Goal: Task Accomplishment & Management: Complete application form

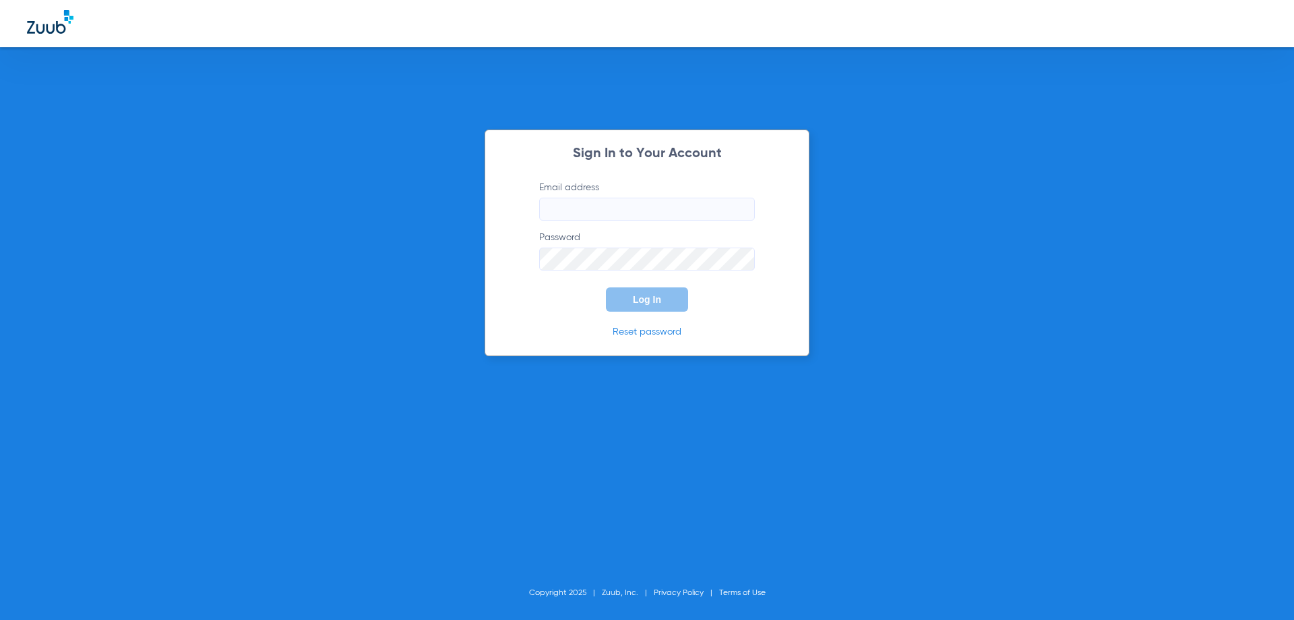
type input "[EMAIL_ADDRESS][DOMAIN_NAME]"
click at [677, 299] on button "Log In" at bounding box center [647, 299] width 82 height 24
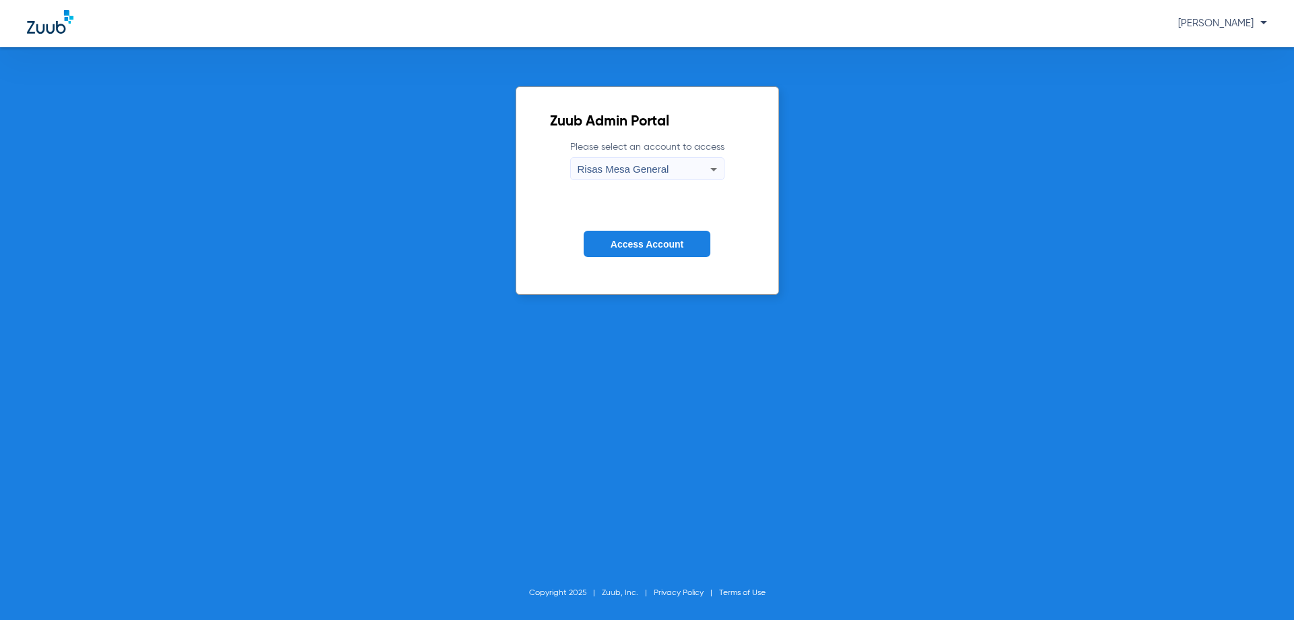
click at [674, 252] on button "Access Account" at bounding box center [647, 244] width 127 height 26
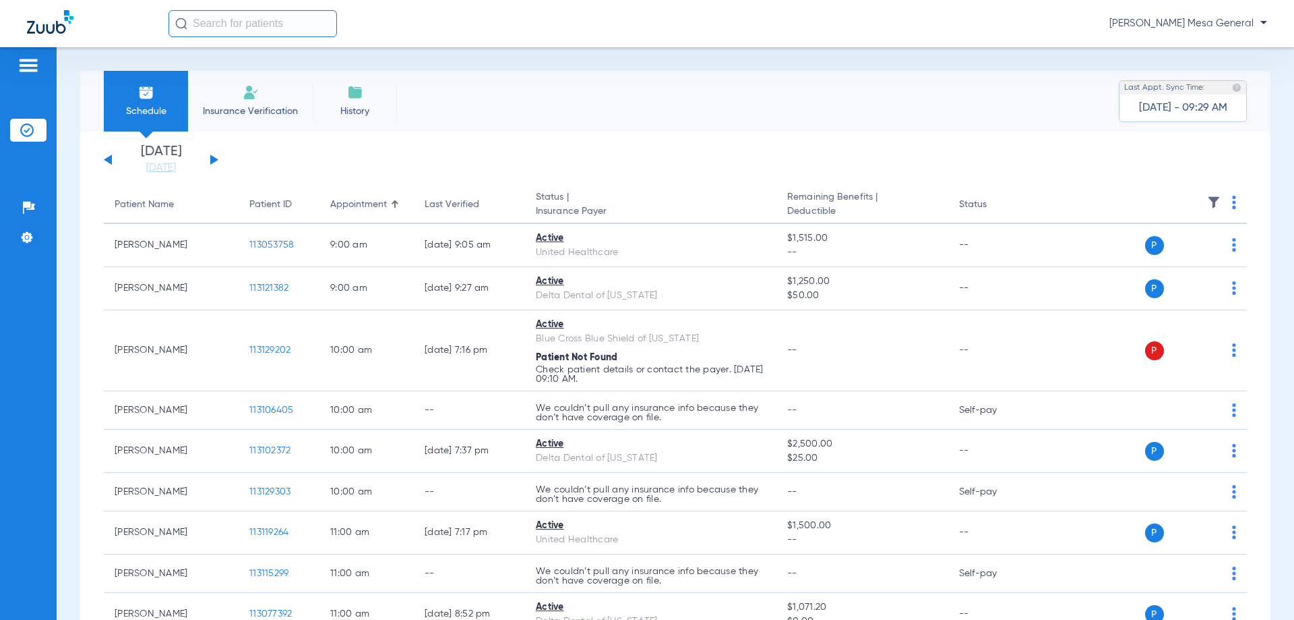
click at [212, 152] on div "[DATE] [DATE] [DATE] [DATE] [DATE] [DATE] [DATE] [DATE] [DATE] [DATE] [DATE] [D…" at bounding box center [161, 160] width 115 height 30
click at [212, 159] on button at bounding box center [214, 159] width 8 height 10
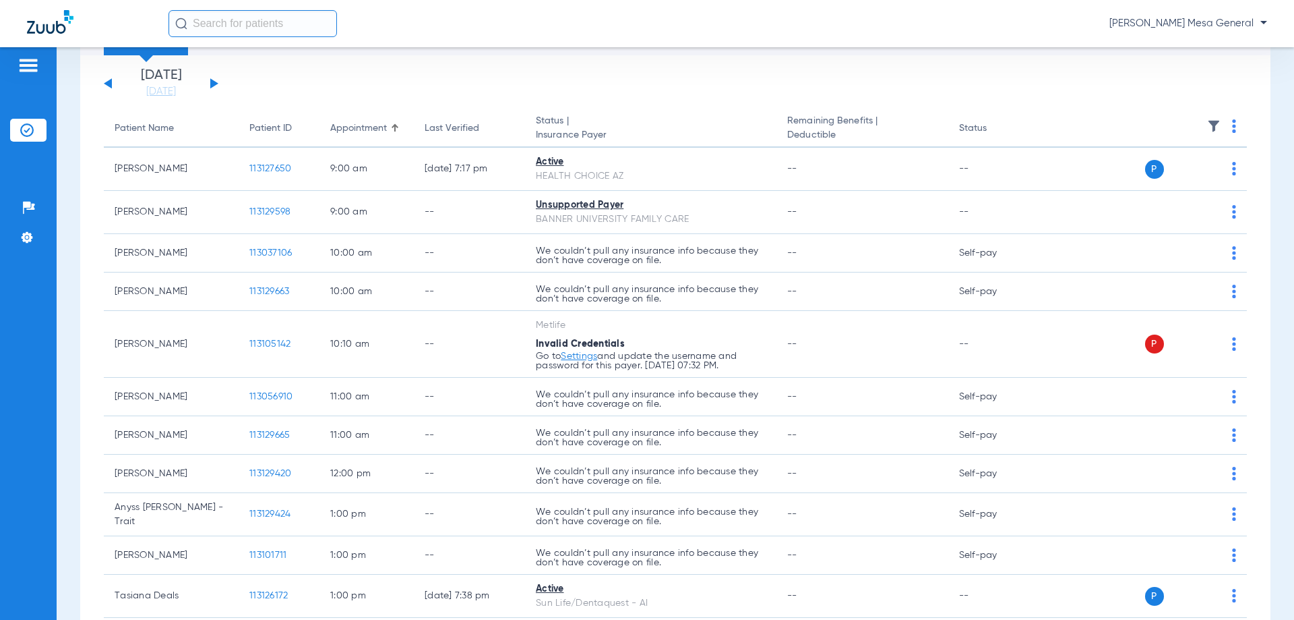
scroll to position [9, 0]
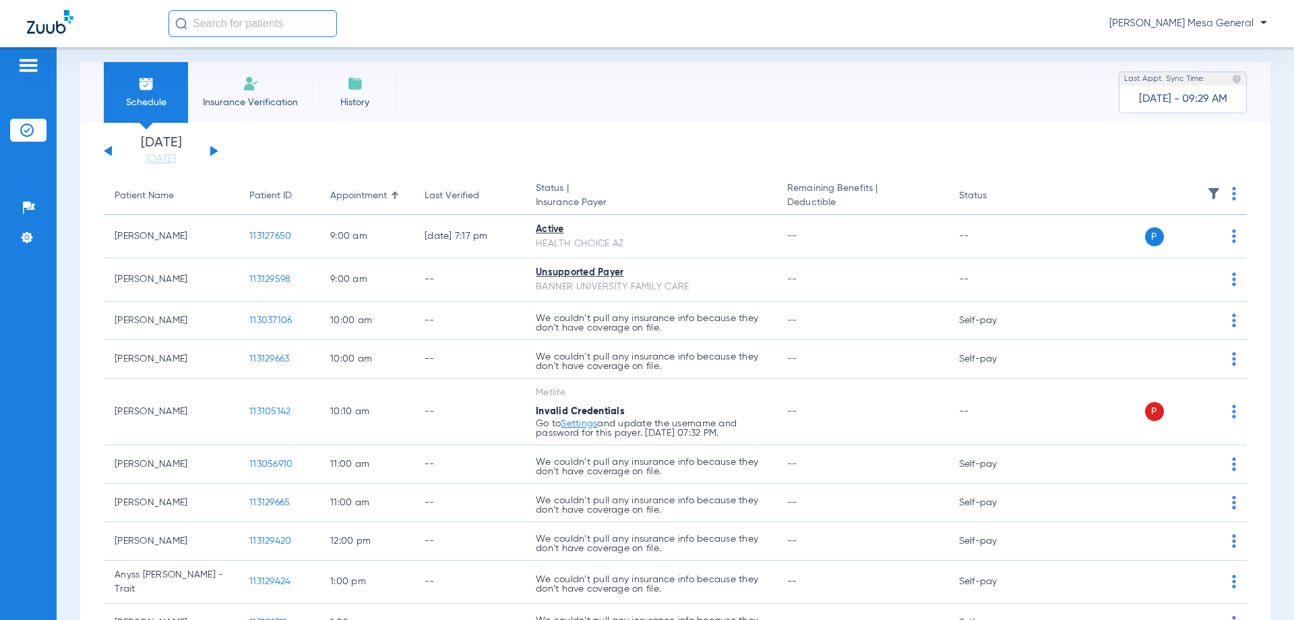
click at [241, 25] on input "text" at bounding box center [253, 23] width 169 height 27
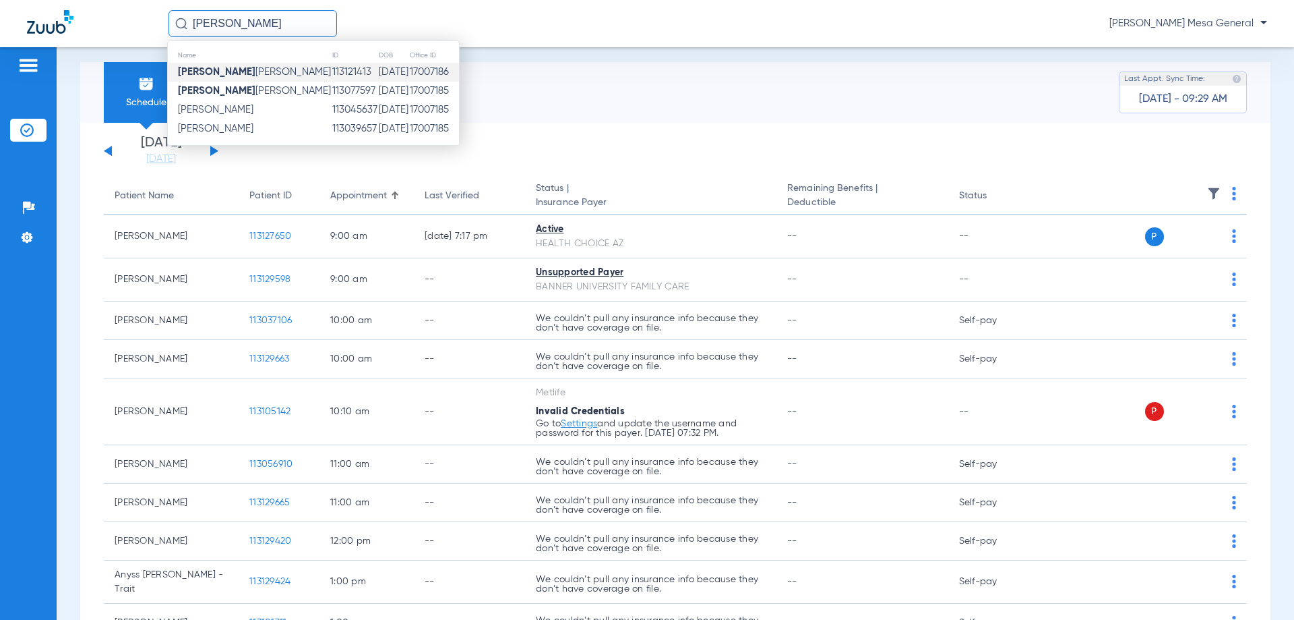
click at [332, 73] on td "113121413" at bounding box center [355, 72] width 47 height 19
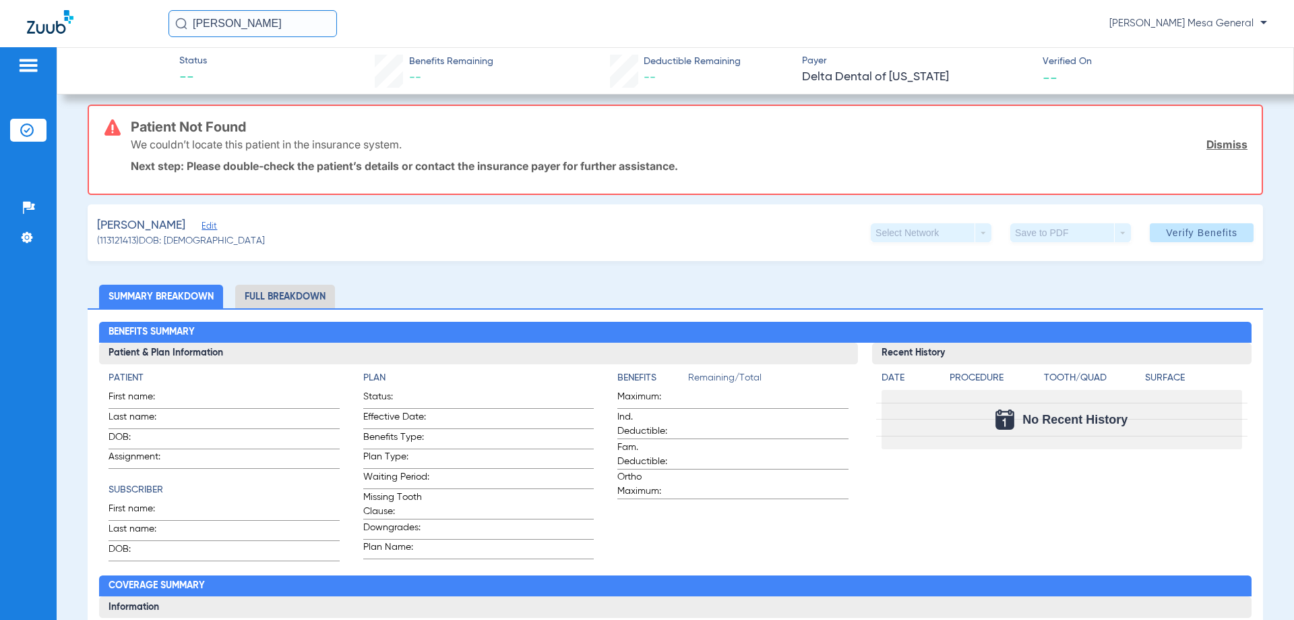
drag, startPoint x: 258, startPoint y: 20, endPoint x: 149, endPoint y: 101, distance: 136.3
click at [149, 101] on app-portal-wrapper "[PERSON_NAME] d [PERSON_NAME] - Risas Mesa General Patients Insurance Verificat…" at bounding box center [647, 333] width 1294 height 667
click at [284, 32] on input "[PERSON_NAME]" at bounding box center [253, 23] width 169 height 27
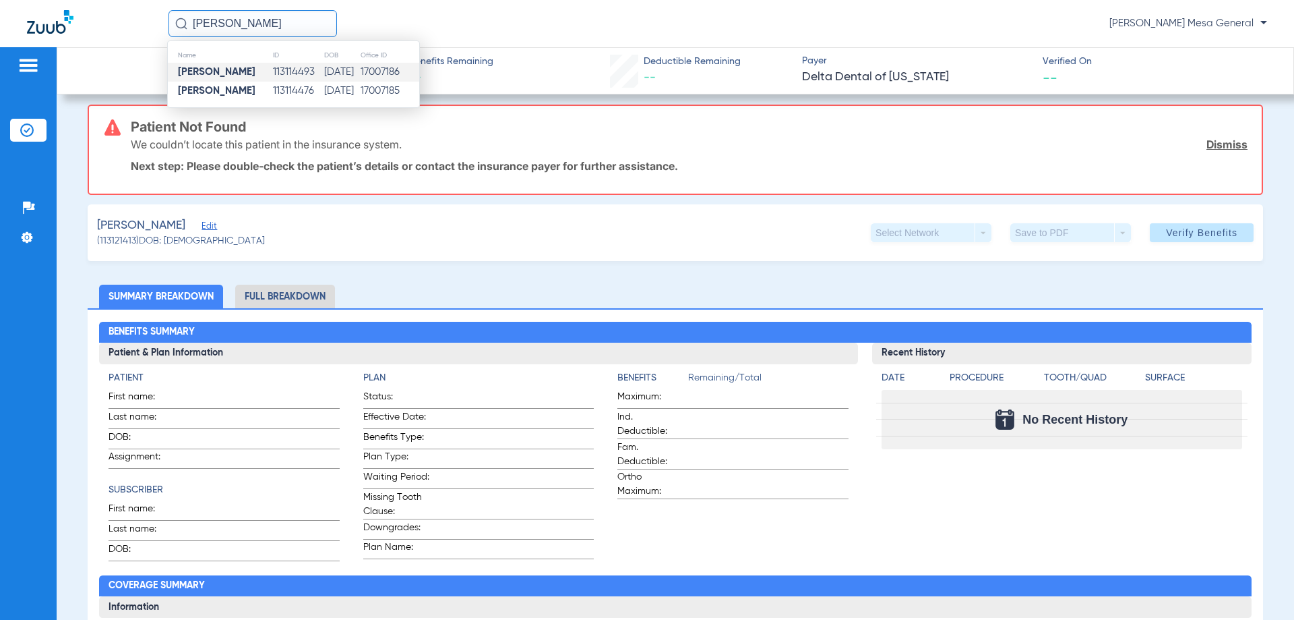
click at [248, 76] on td "[PERSON_NAME]" at bounding box center [220, 72] width 104 height 19
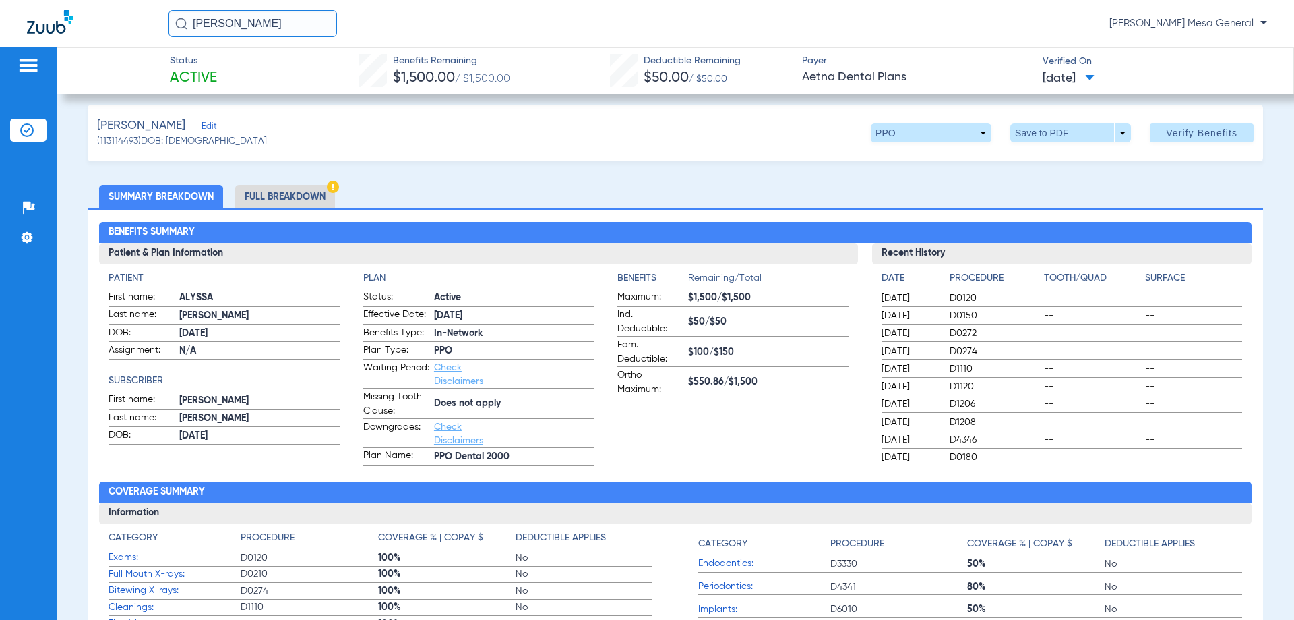
drag, startPoint x: 675, startPoint y: 380, endPoint x: 699, endPoint y: 378, distance: 24.4
click at [711, 379] on label "Ortho Maximum: $550.86/$1,500" at bounding box center [732, 382] width 231 height 29
click at [691, 379] on span "$550.86/$1,500" at bounding box center [768, 382] width 160 height 14
drag, startPoint x: 686, startPoint y: 380, endPoint x: 719, endPoint y: 382, distance: 33.1
click at [719, 382] on span "$550.86/$1,500" at bounding box center [768, 382] width 160 height 14
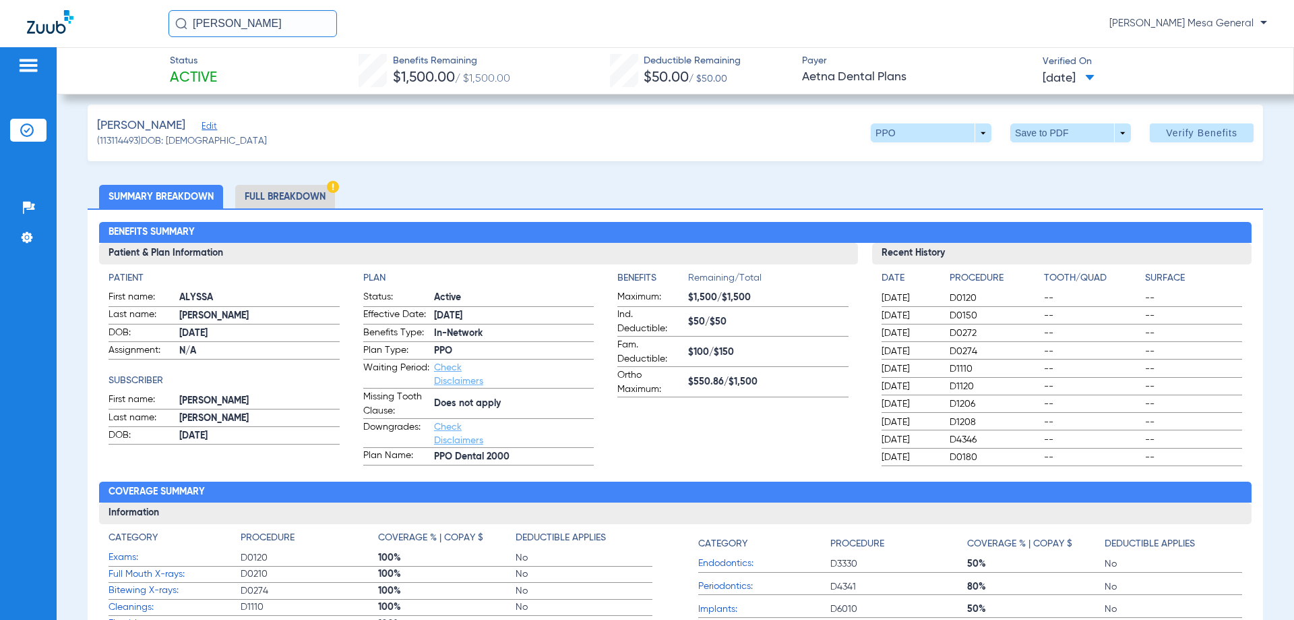
copy span "$550.86"
click at [688, 452] on app-benefits-information "Benefits Remaining/Total Maximum: $1,500/$1,500 Ind. Deductible: $50/$50 Fam. D…" at bounding box center [732, 368] width 231 height 194
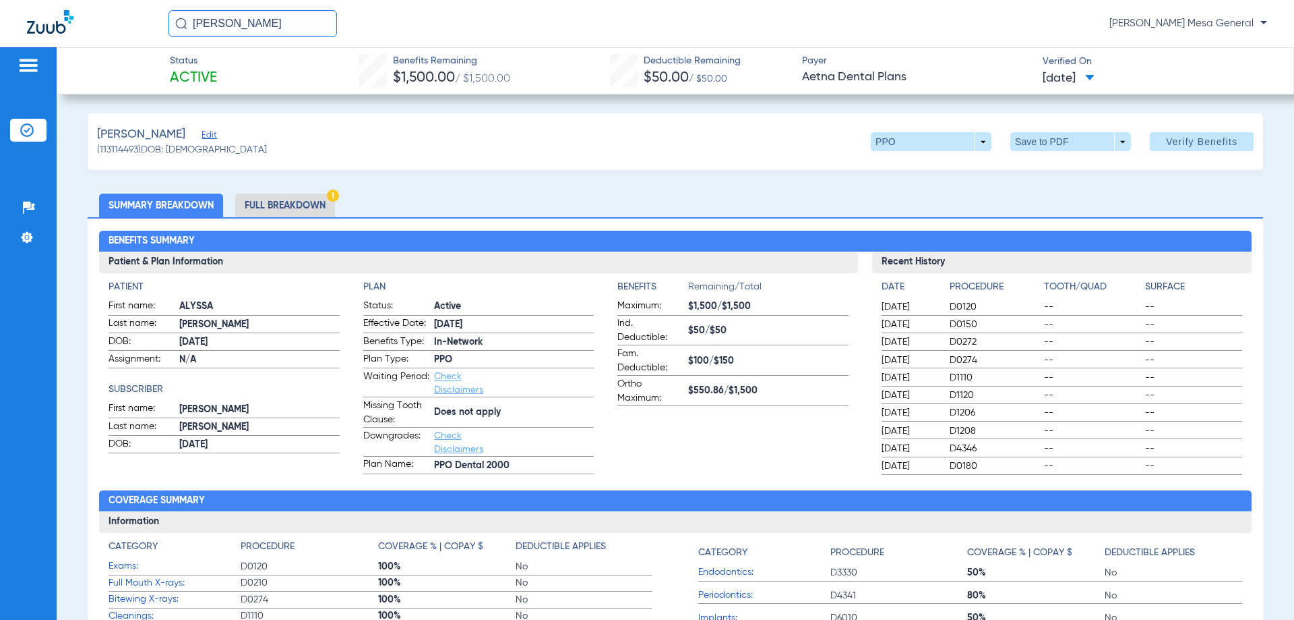
click at [32, 69] on img at bounding box center [29, 65] width 22 height 16
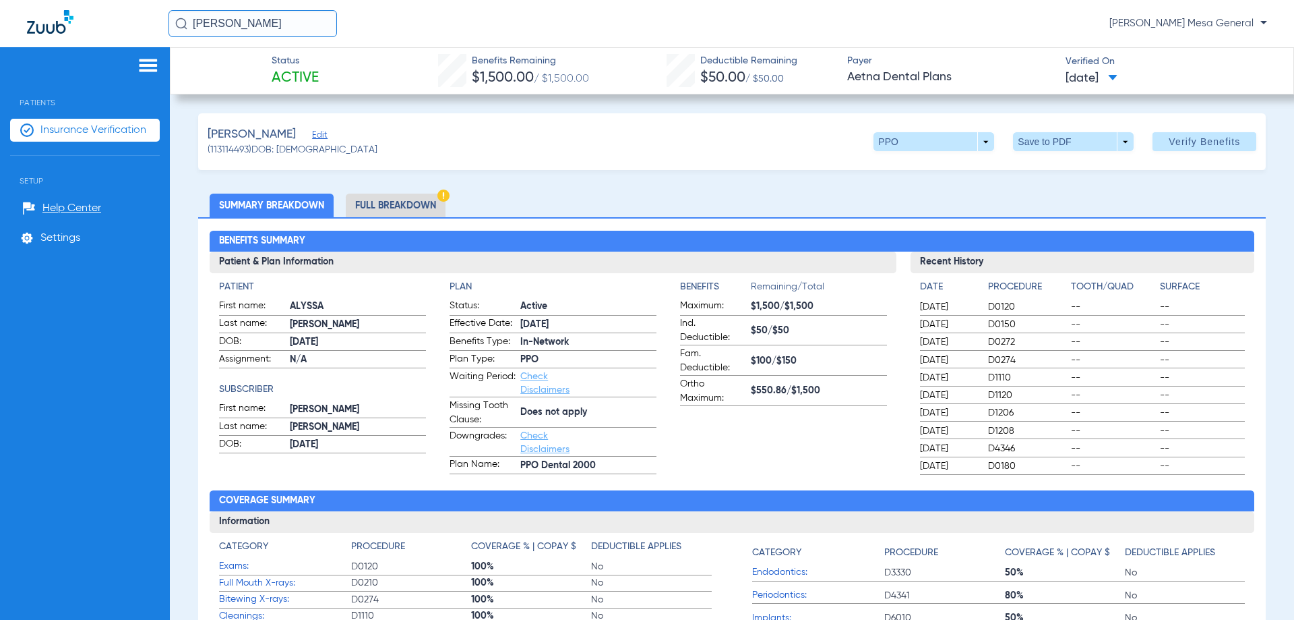
click at [112, 131] on span "Insurance Verification" at bounding box center [93, 129] width 106 height 13
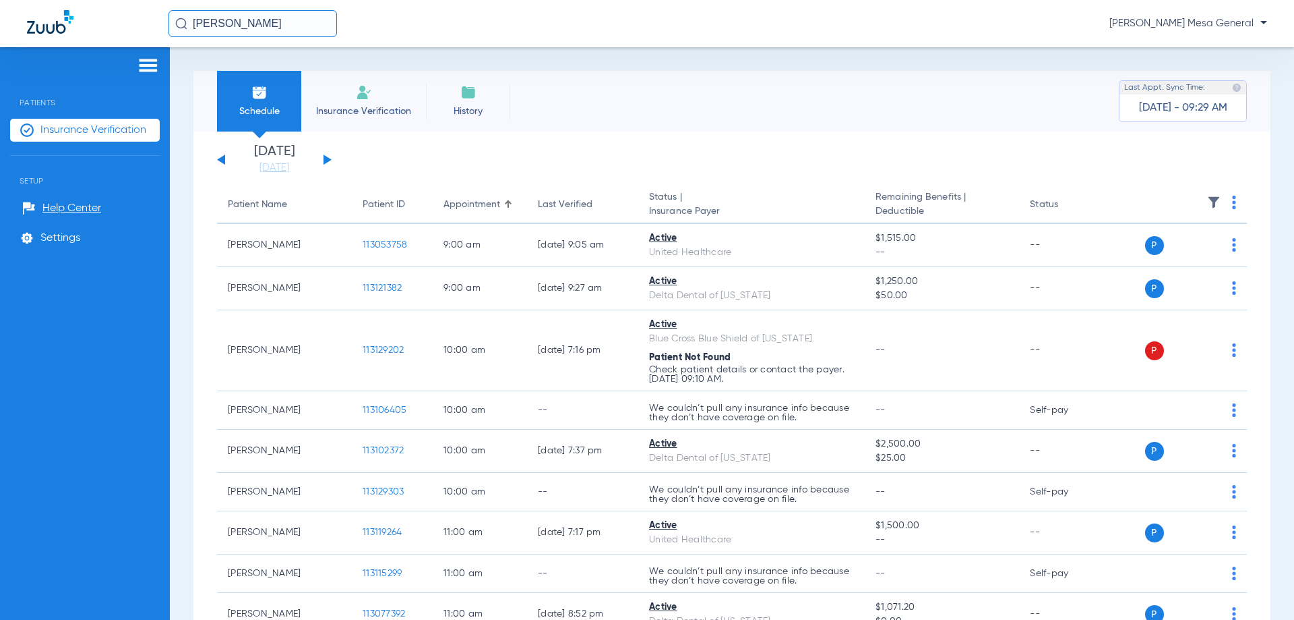
click at [330, 158] on div "[DATE] [DATE] [DATE] [DATE] [DATE] [DATE] [DATE] [DATE] [DATE] [DATE] [DATE] [D…" at bounding box center [274, 160] width 115 height 30
click at [326, 158] on button at bounding box center [328, 159] width 8 height 10
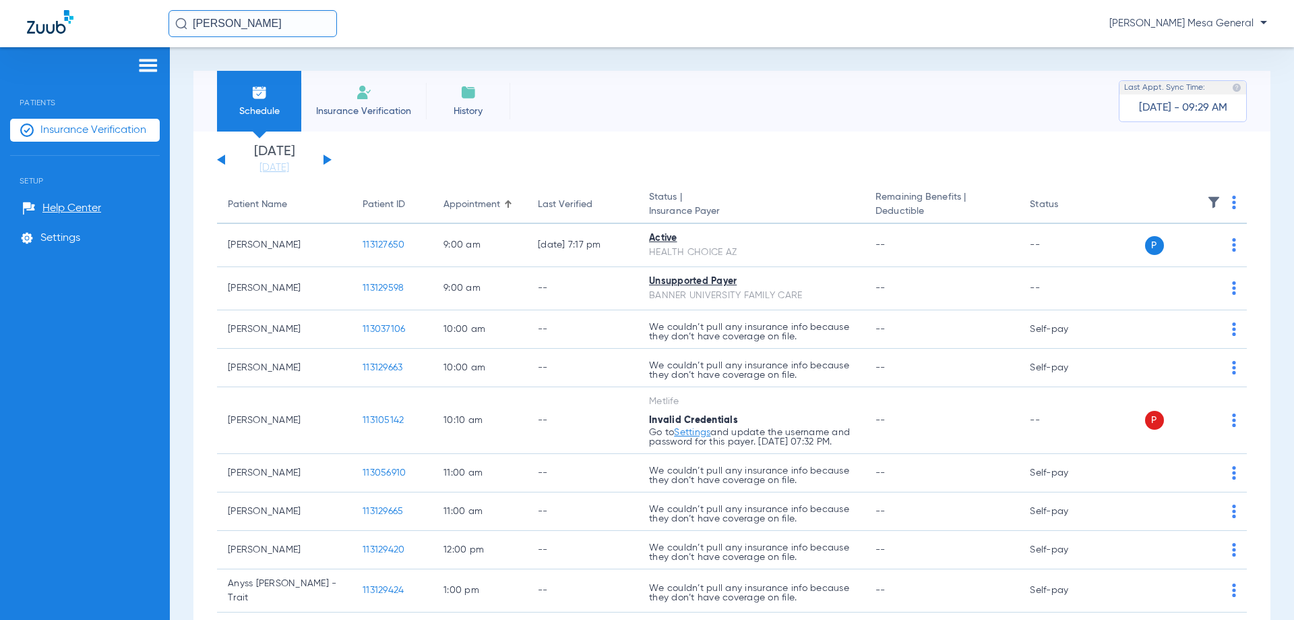
click at [289, 25] on input "[PERSON_NAME]" at bounding box center [253, 23] width 169 height 27
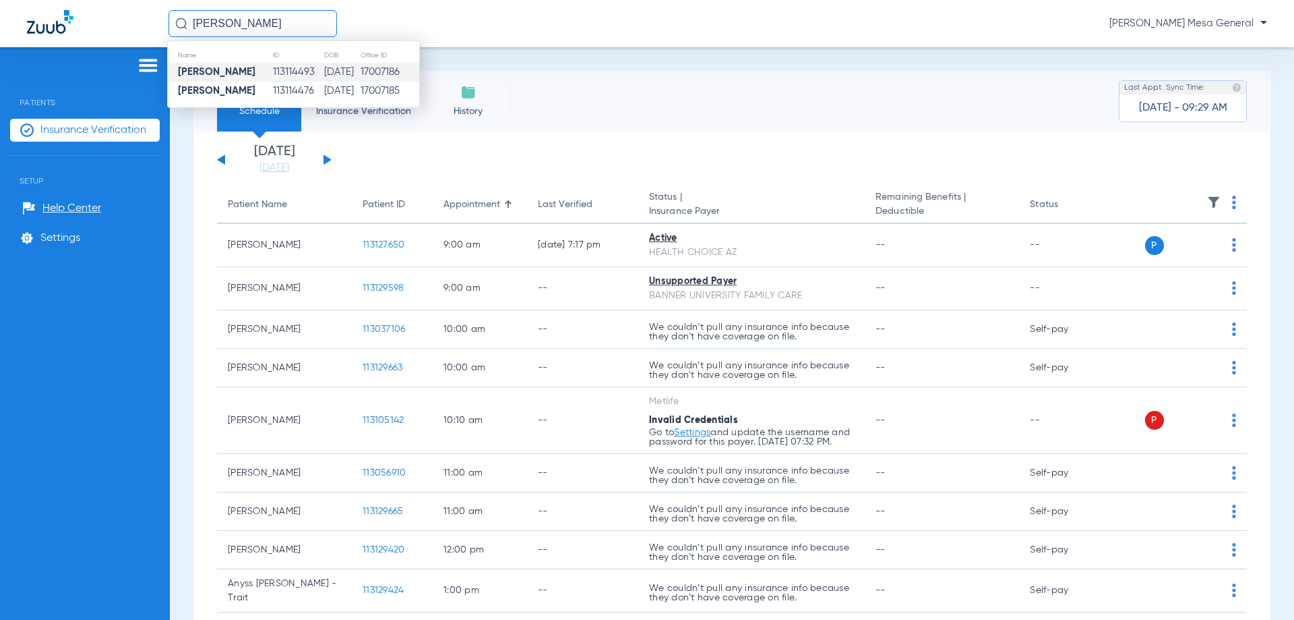
drag, startPoint x: 289, startPoint y: 25, endPoint x: 149, endPoint y: 38, distance: 140.9
click at [149, 38] on div "[PERSON_NAME] Name ID DOB Office ID [PERSON_NAME] 113114493 [DATE] 17007186 [PE…" at bounding box center [647, 23] width 1294 height 47
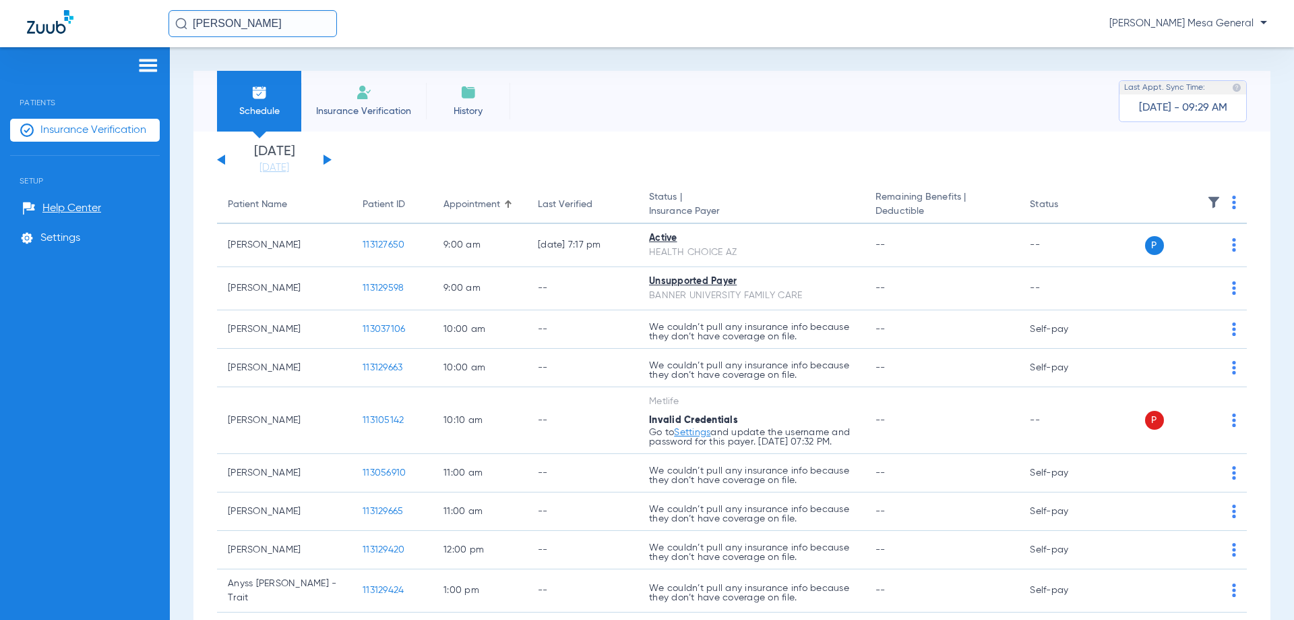
drag, startPoint x: 301, startPoint y: 23, endPoint x: 104, endPoint y: 32, distance: 197.7
click at [104, 32] on div "[PERSON_NAME] [PERSON_NAME] - Risas Mesa General" at bounding box center [647, 23] width 1294 height 47
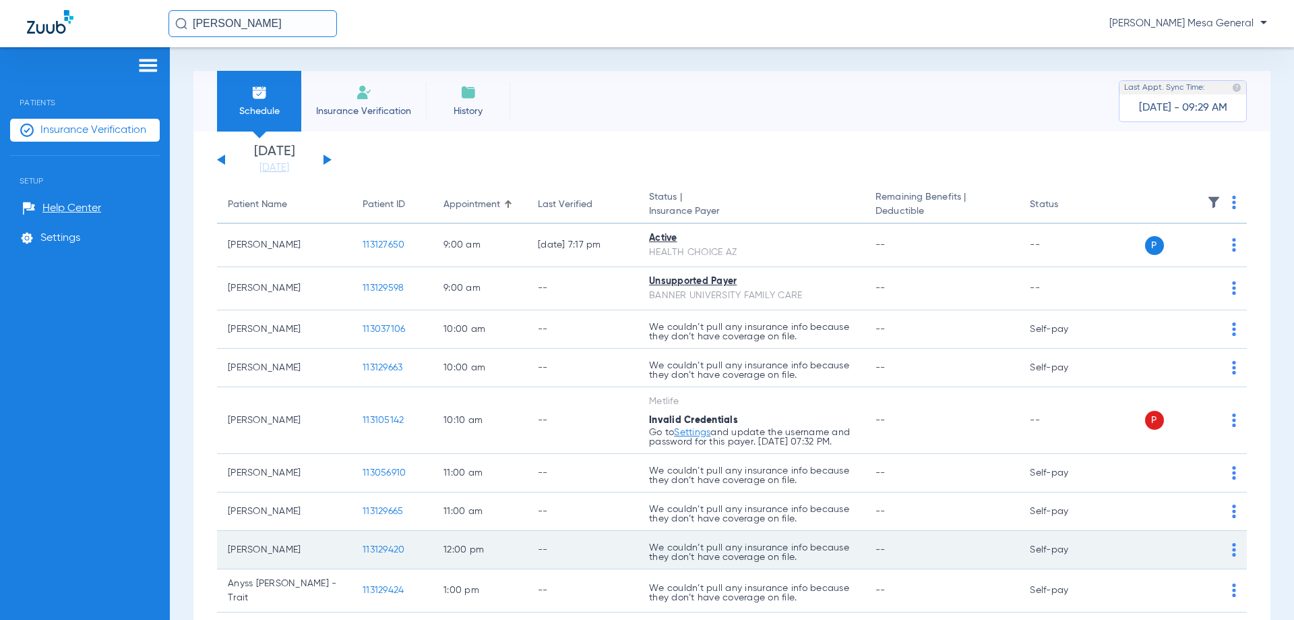
type input "[PERSON_NAME]"
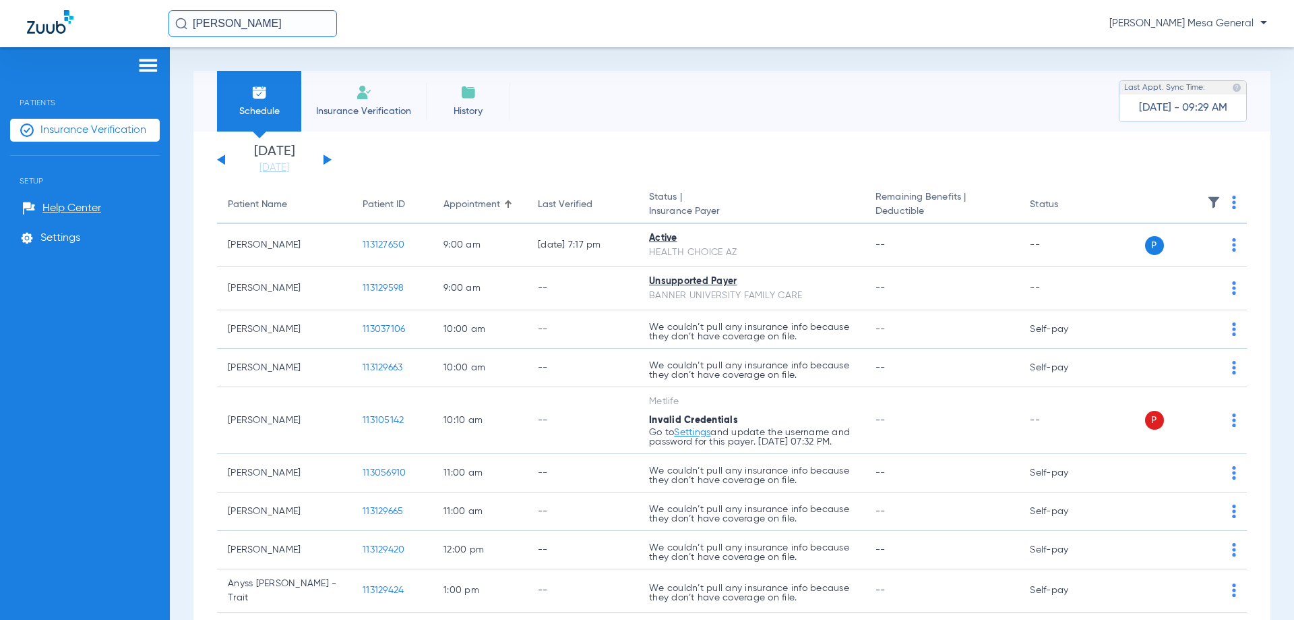
click at [284, 30] on input "[PERSON_NAME]" at bounding box center [253, 23] width 169 height 27
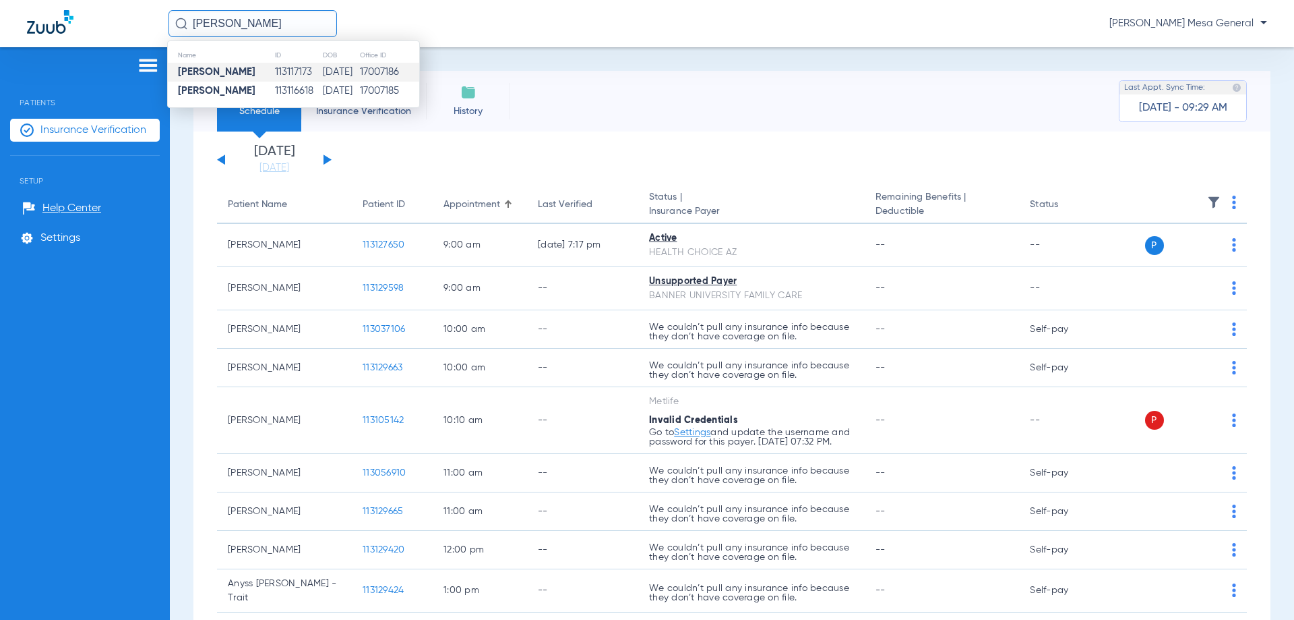
click at [274, 70] on td "113117173" at bounding box center [298, 72] width 48 height 19
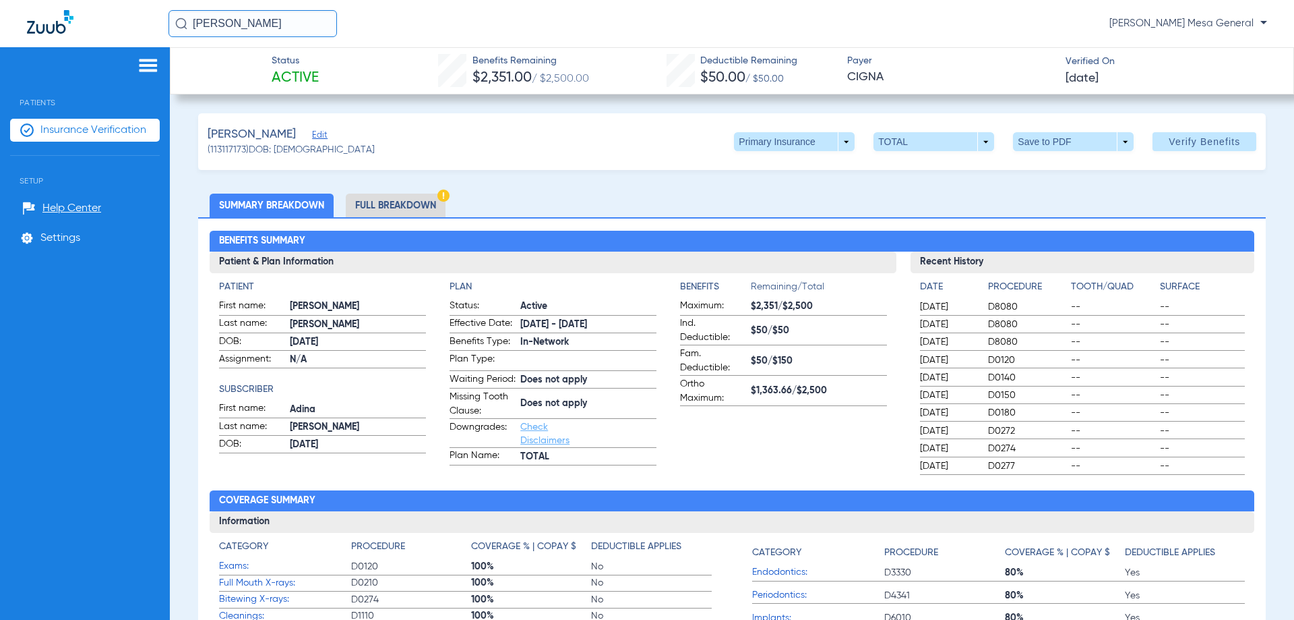
drag, startPoint x: 746, startPoint y: 391, endPoint x: 786, endPoint y: 391, distance: 39.8
click at [786, 391] on span "$1,363.66/$2,500" at bounding box center [819, 391] width 136 height 14
copy span "$1,363.66"
click at [808, 465] on app-benefits-information "Benefits Remaining/Total Maximum: $2,351/$2,500 Ind. Deductible: $50/$50 Fam. D…" at bounding box center [783, 372] width 207 height 185
click at [150, 67] on img at bounding box center [149, 65] width 22 height 16
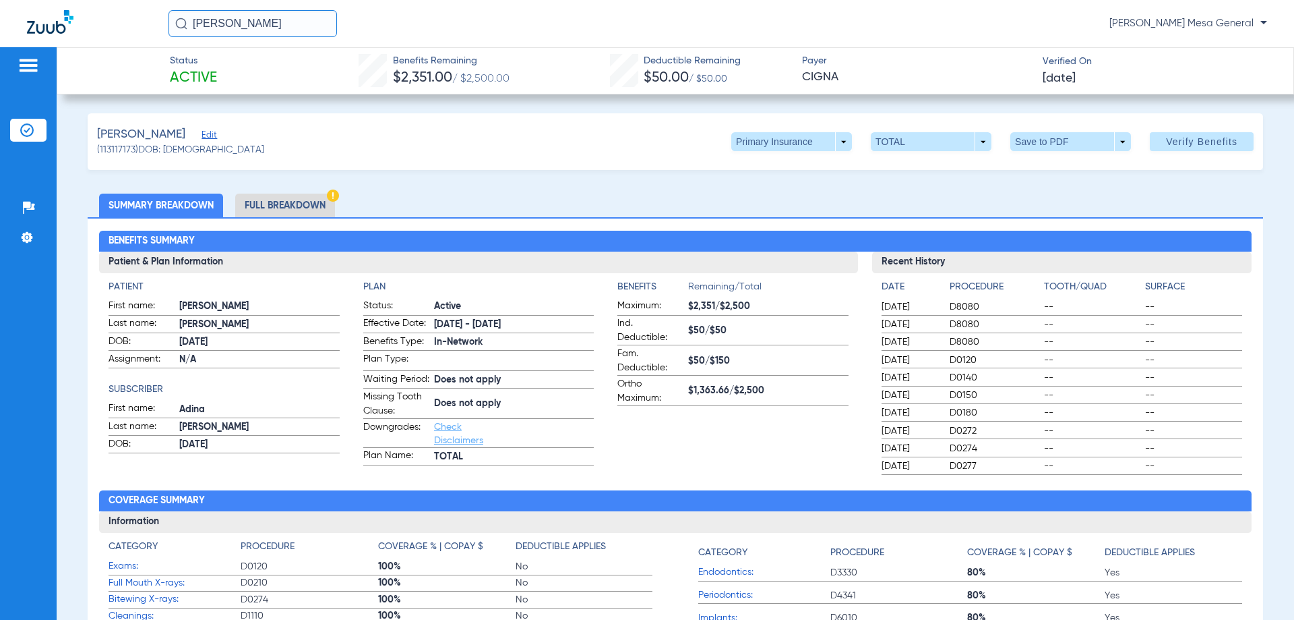
click at [39, 65] on img at bounding box center [29, 65] width 22 height 16
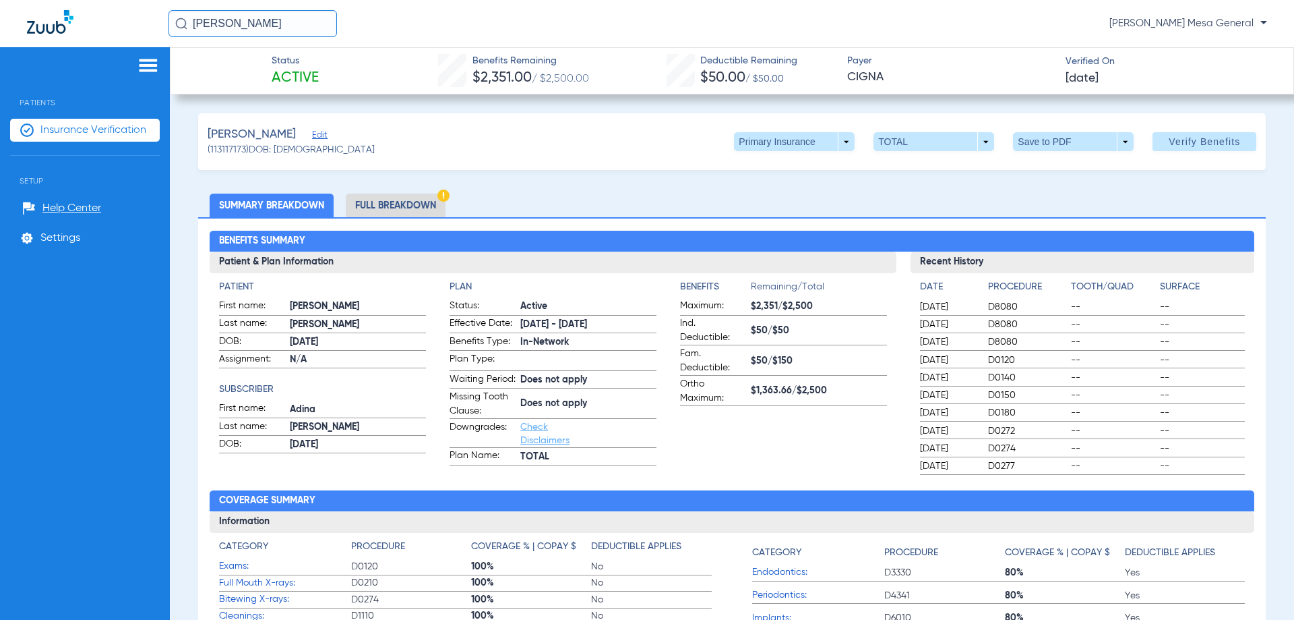
click at [57, 131] on span "Insurance Verification" at bounding box center [93, 129] width 106 height 13
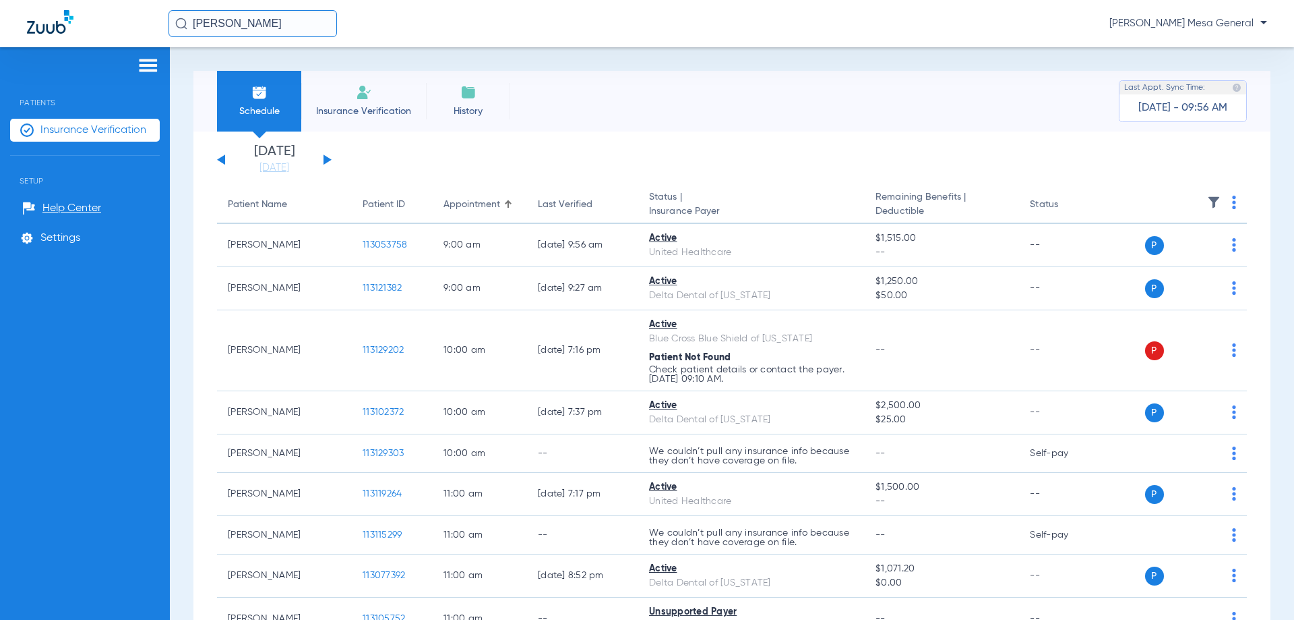
click at [324, 158] on button at bounding box center [328, 159] width 8 height 10
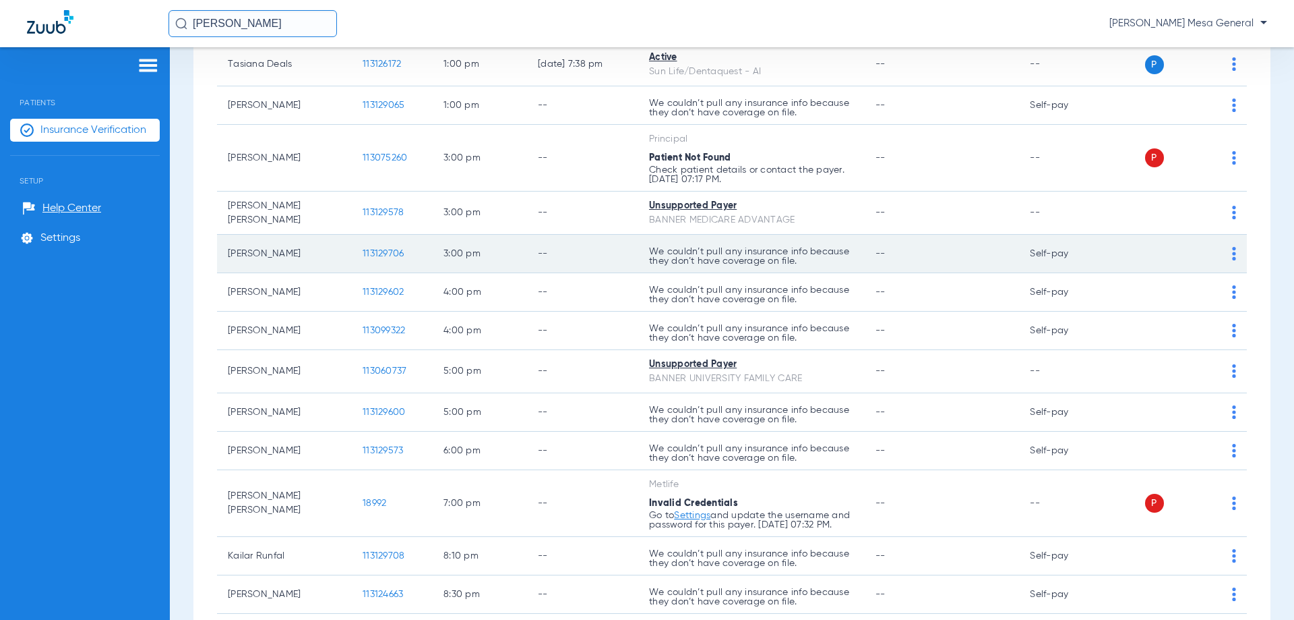
scroll to position [702, 0]
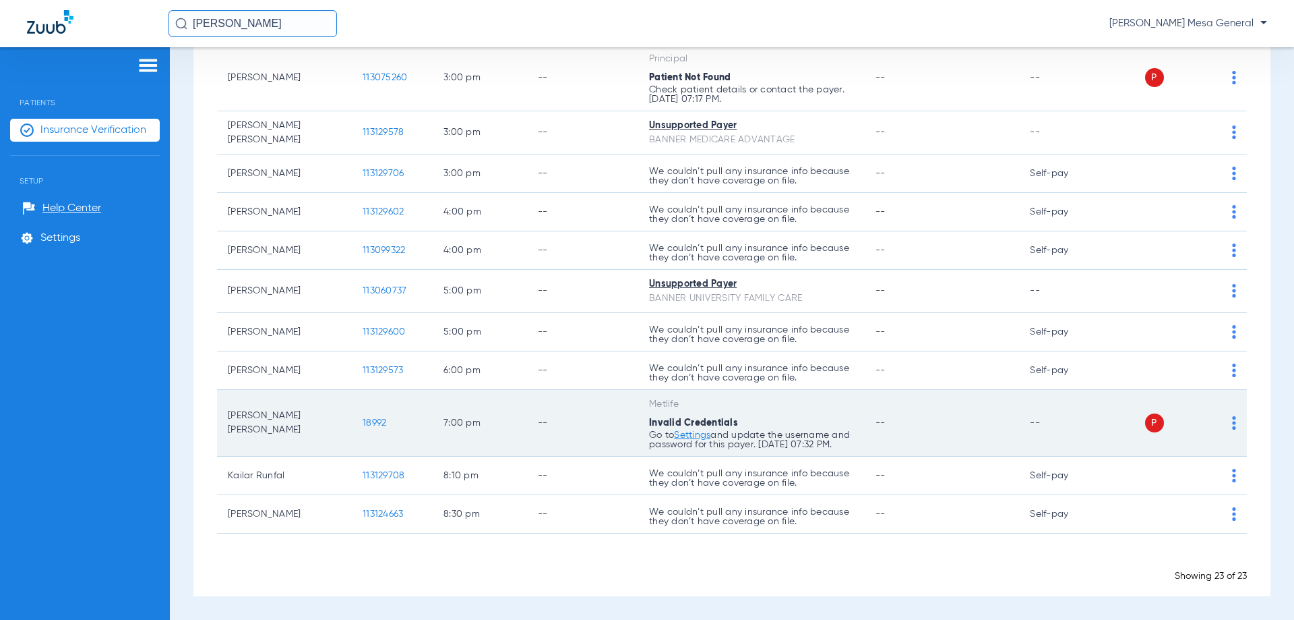
click at [379, 419] on span "18992" at bounding box center [375, 422] width 24 height 9
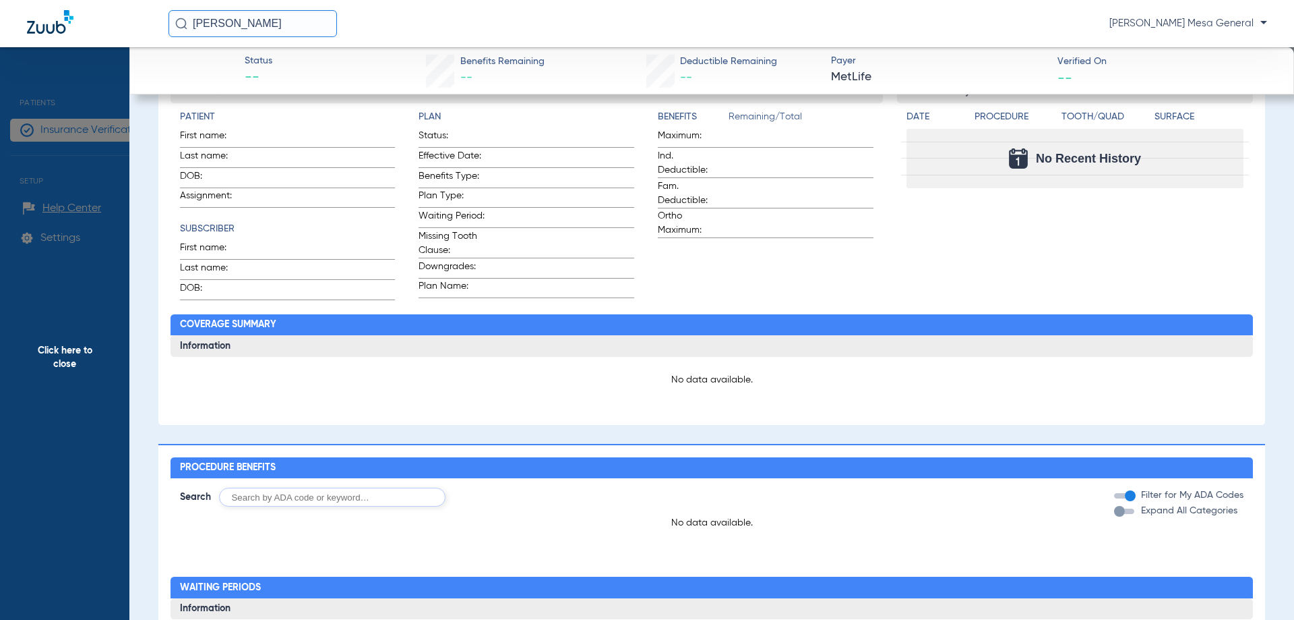
scroll to position [0, 0]
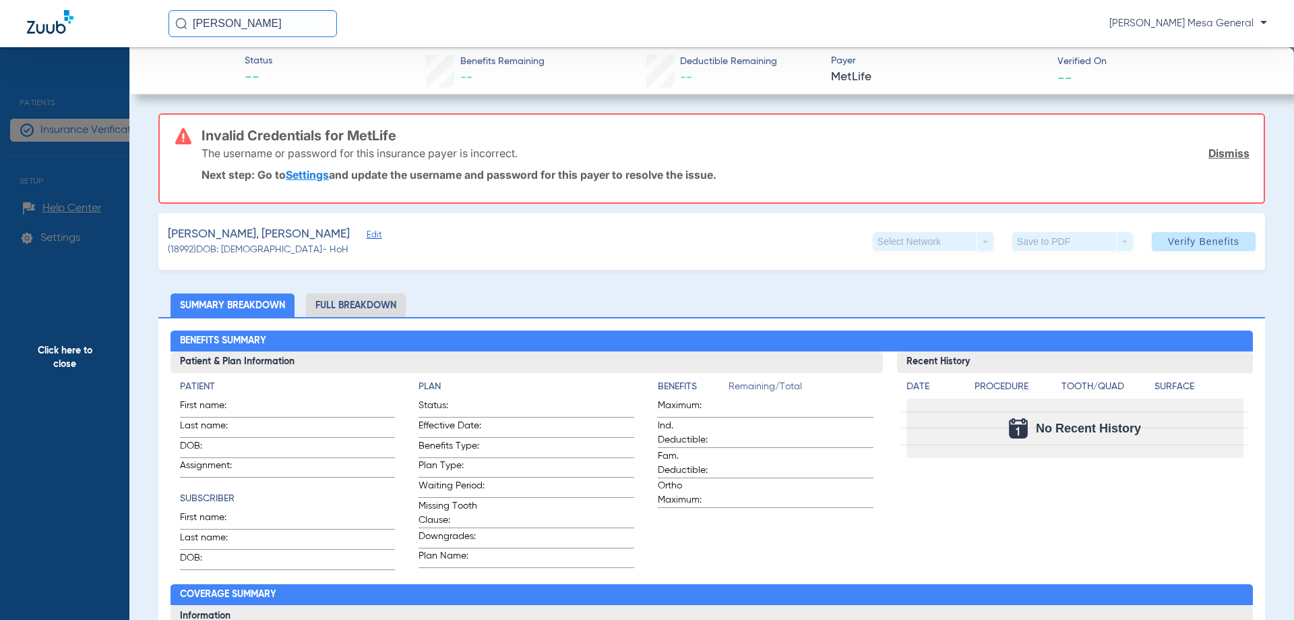
click at [136, 67] on div "Status -- Benefits Remaining -- Deductible Remaining -- Payer MetLife Verified …" at bounding box center [711, 70] width 1165 height 47
click at [258, 32] on input "[PERSON_NAME]" at bounding box center [253, 23] width 169 height 27
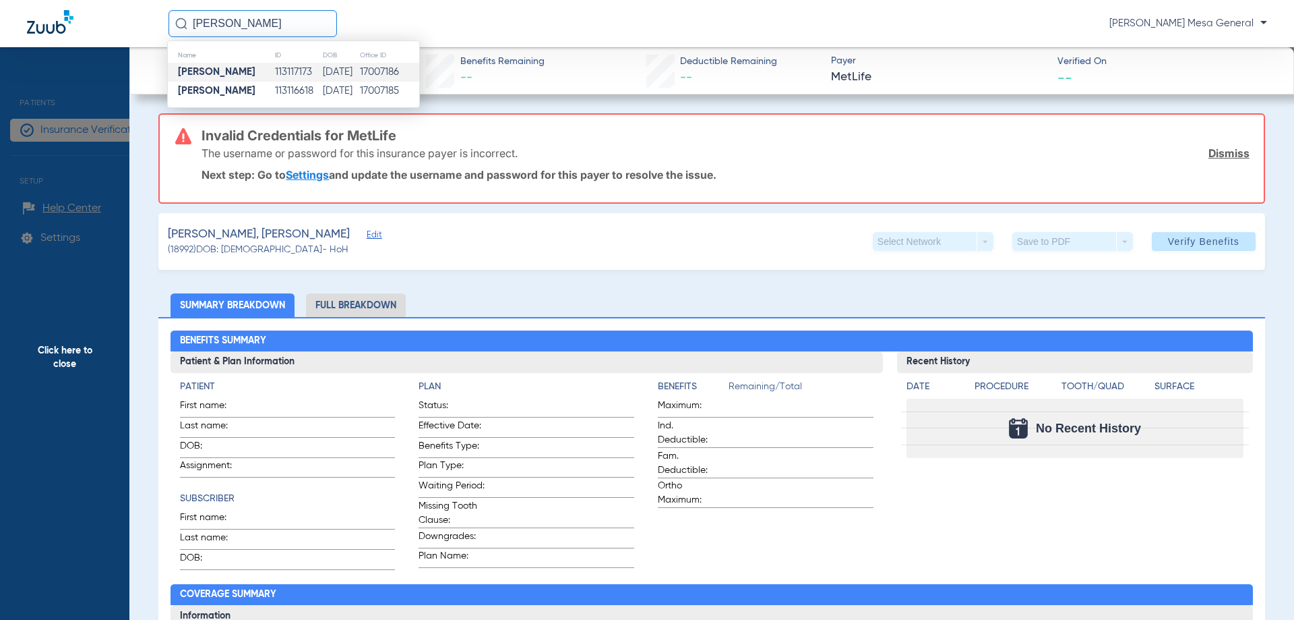
click at [43, 24] on img at bounding box center [50, 22] width 47 height 24
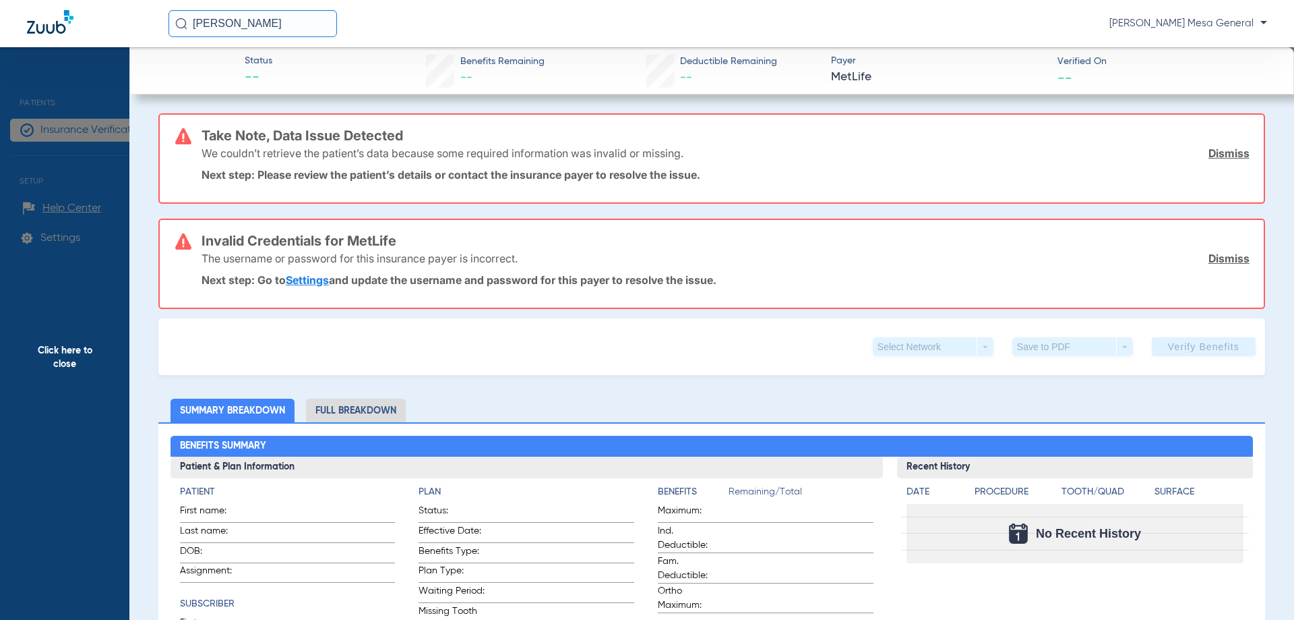
click at [80, 135] on span "Click here to close" at bounding box center [64, 357] width 129 height 620
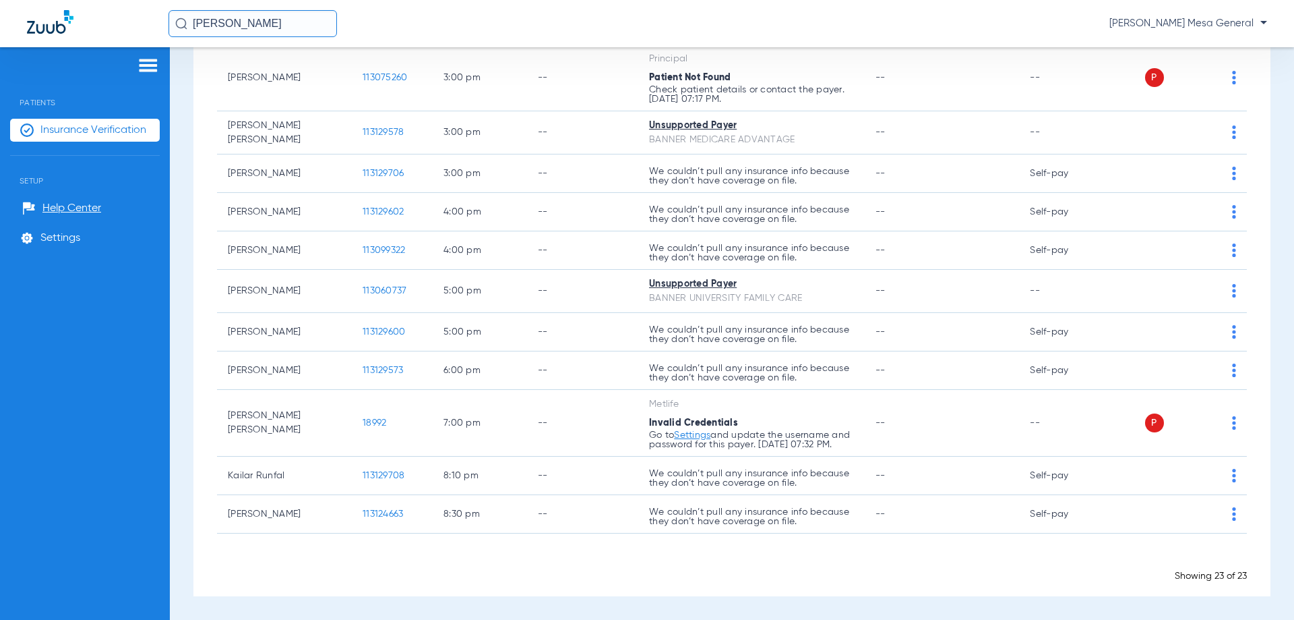
click at [83, 135] on span "Insurance Verification" at bounding box center [93, 129] width 106 height 13
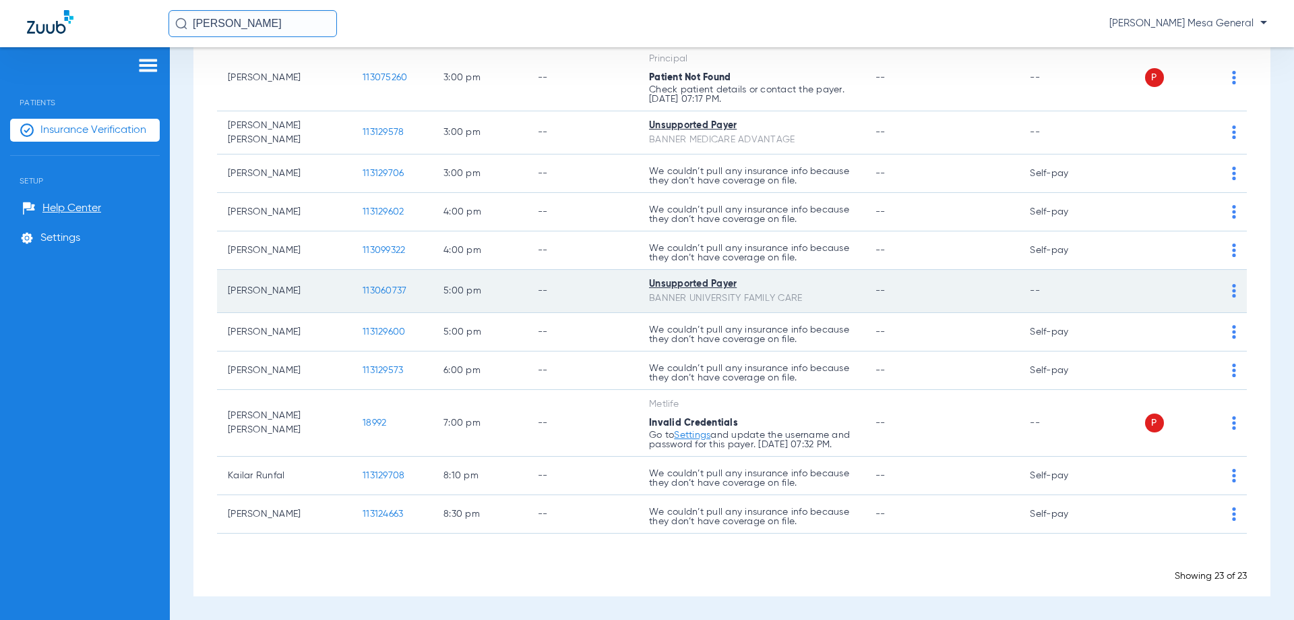
click at [375, 286] on span "113060737" at bounding box center [385, 290] width 44 height 9
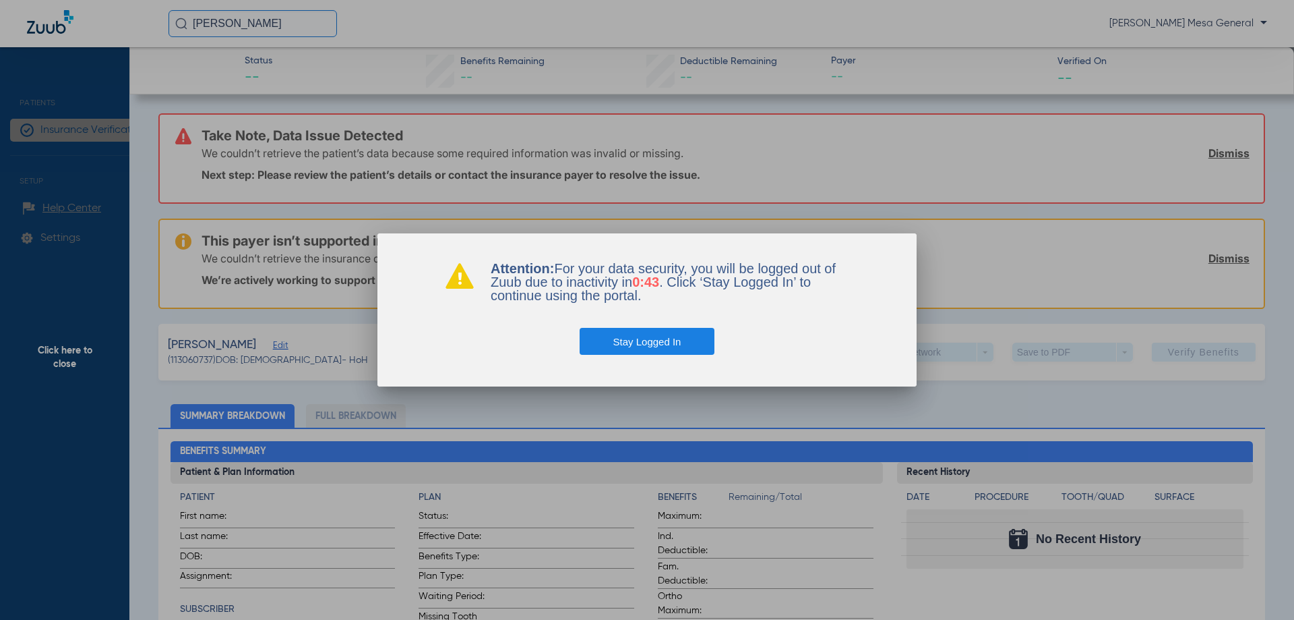
click at [696, 346] on button "Stay Logged In" at bounding box center [647, 341] width 135 height 27
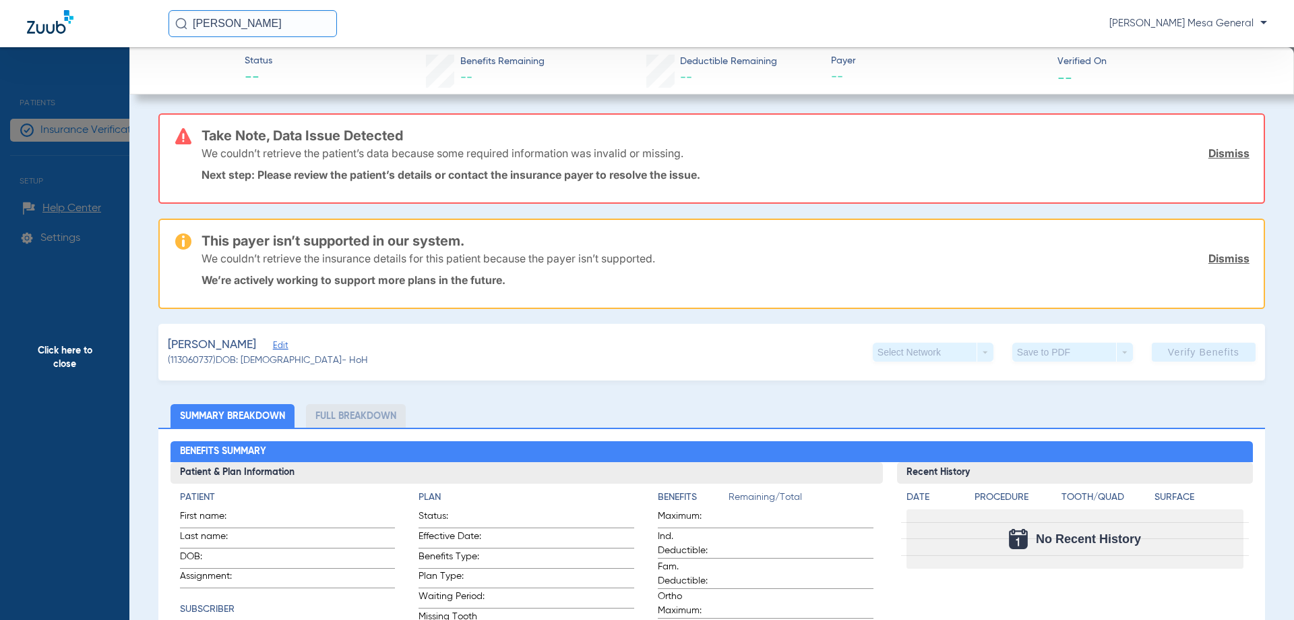
click at [133, 78] on div "Status -- Benefits Remaining -- Deductible Remaining -- Payer -- Verified On --" at bounding box center [711, 70] width 1165 height 47
drag, startPoint x: 307, startPoint y: 17, endPoint x: 96, endPoint y: 42, distance: 212.5
click at [96, 42] on div "[PERSON_NAME] [PERSON_NAME] Mesa General" at bounding box center [647, 23] width 1294 height 47
click at [105, 99] on span "Click here to close" at bounding box center [64, 357] width 129 height 620
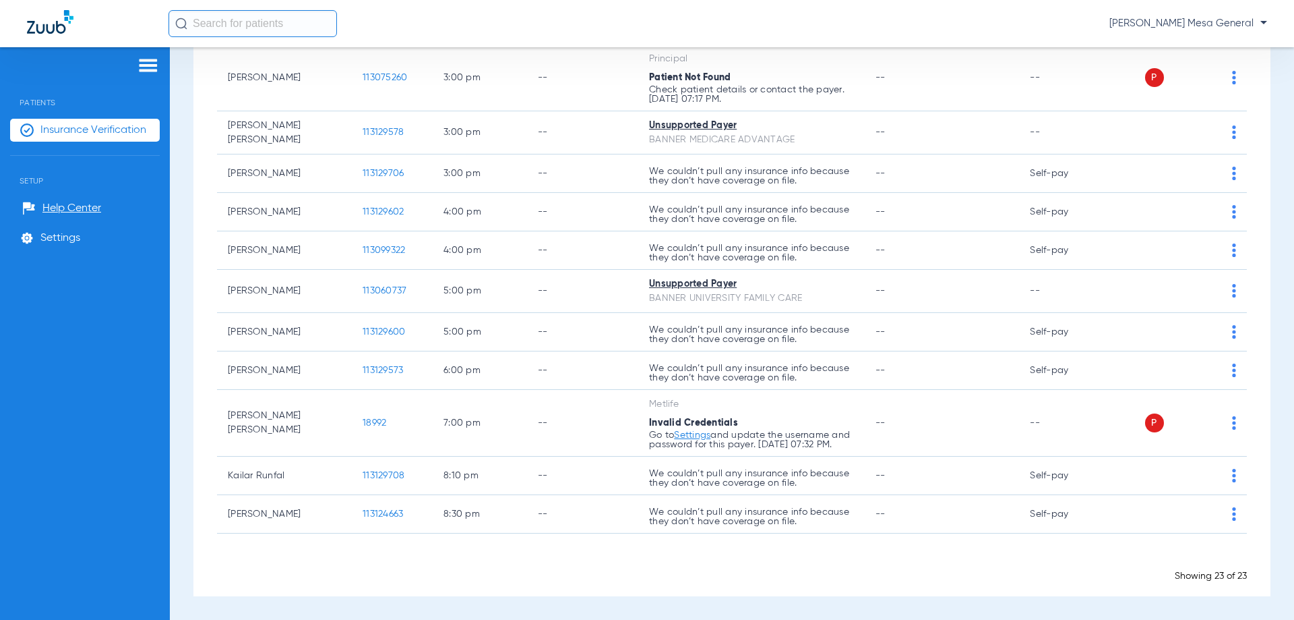
click at [119, 133] on span "Insurance Verification" at bounding box center [93, 129] width 106 height 13
click at [119, 132] on span "Insurance Verification" at bounding box center [93, 129] width 106 height 13
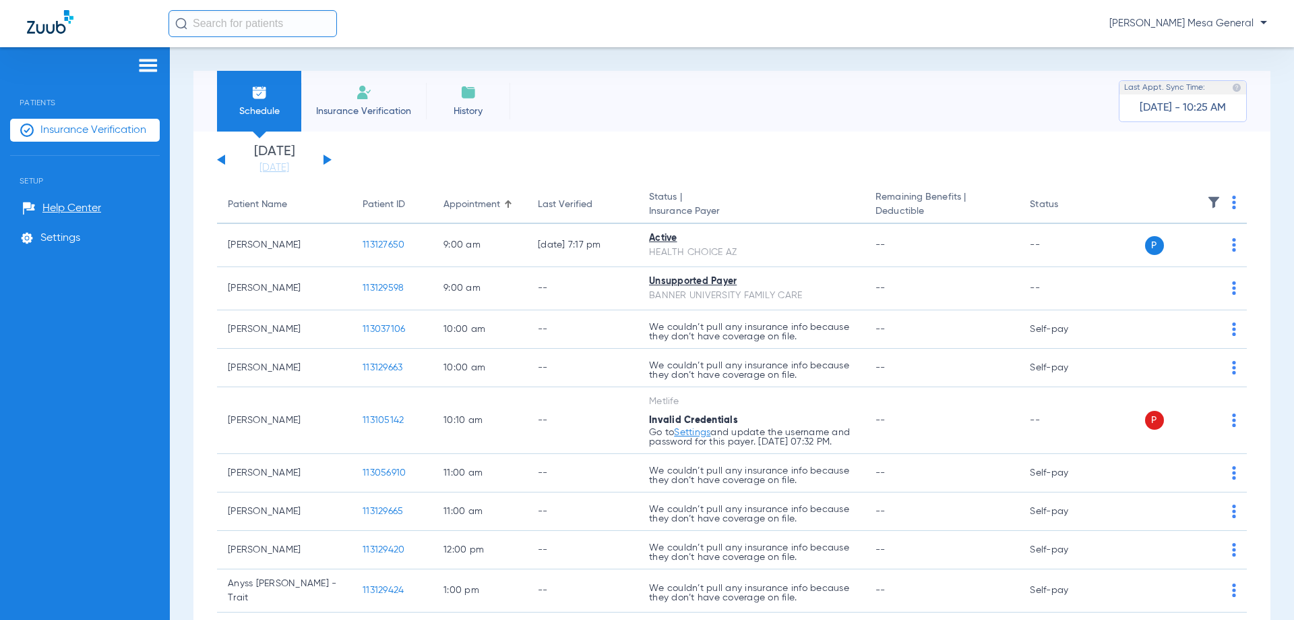
click at [287, 30] on input "text" at bounding box center [253, 23] width 169 height 27
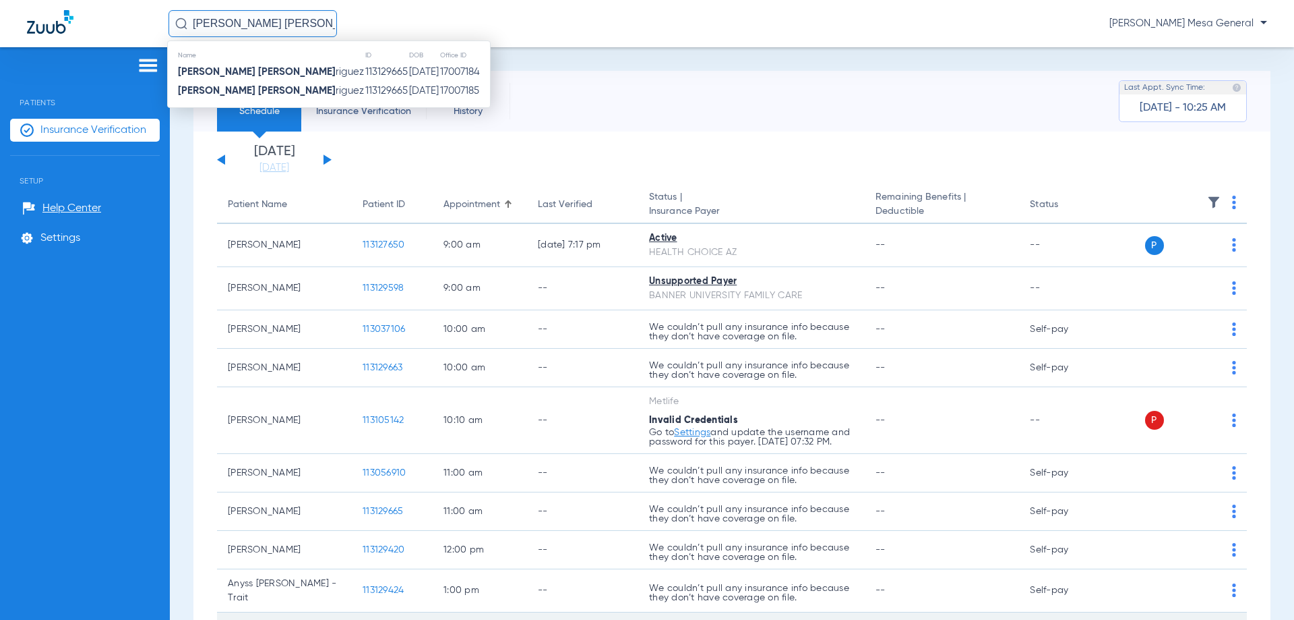
type input "[PERSON_NAME] [PERSON_NAME]"
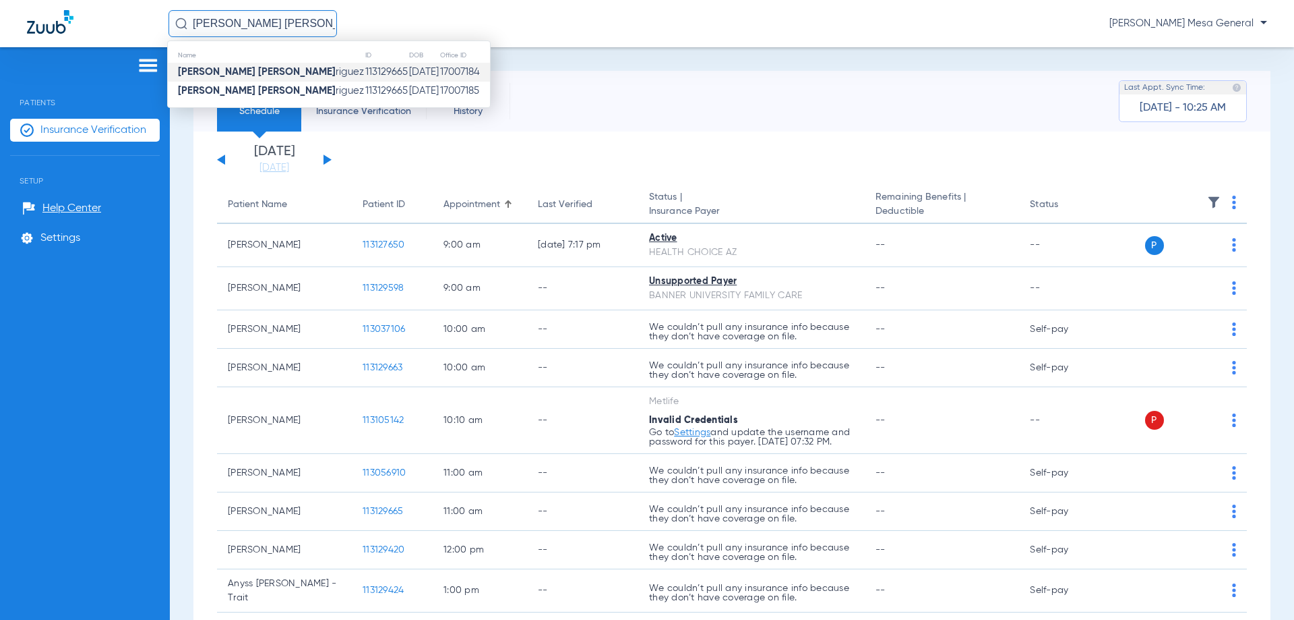
click at [365, 73] on td "113129665" at bounding box center [387, 72] width 44 height 19
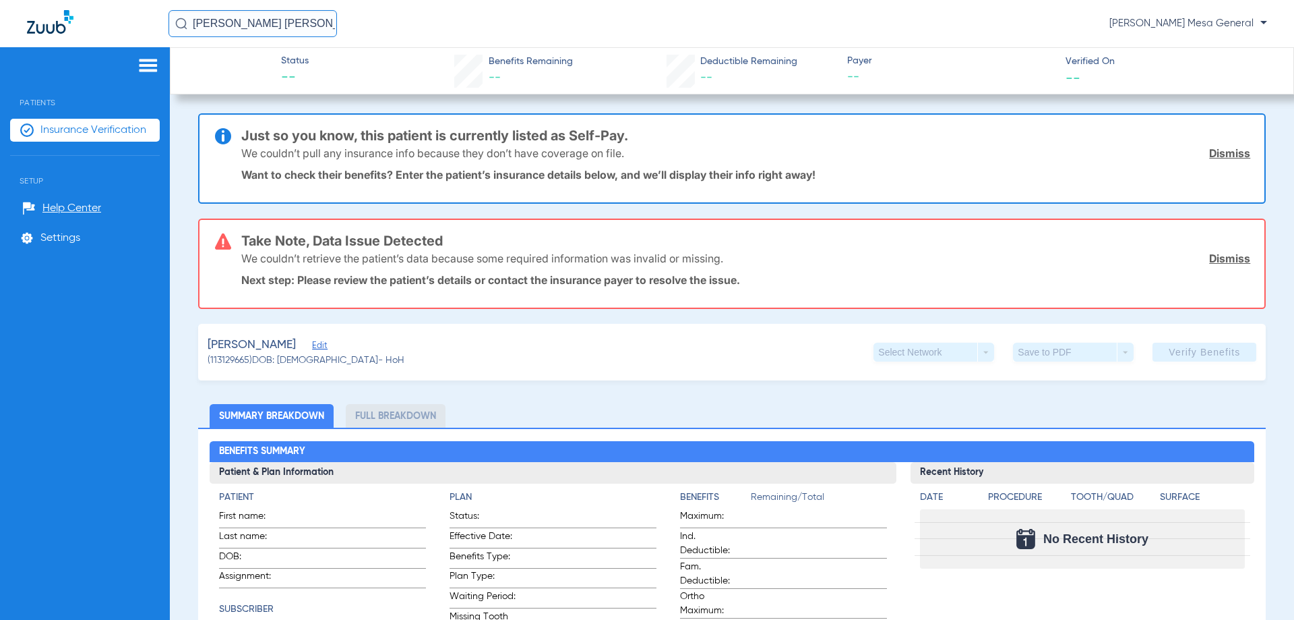
click at [566, 169] on p "Want to check their benefits? Enter the patient’s insurance details below, and …" at bounding box center [746, 174] width 1010 height 13
click at [399, 267] on div "We couldn’t retrieve the patient’s data because some required information was i…" at bounding box center [746, 258] width 1010 height 35
click at [404, 255] on p "We couldn’t retrieve the patient’s data because some required information was i…" at bounding box center [482, 257] width 482 height 13
click at [583, 171] on p "Want to check their benefits? Enter the patient’s insurance details below, and …" at bounding box center [746, 174] width 1010 height 13
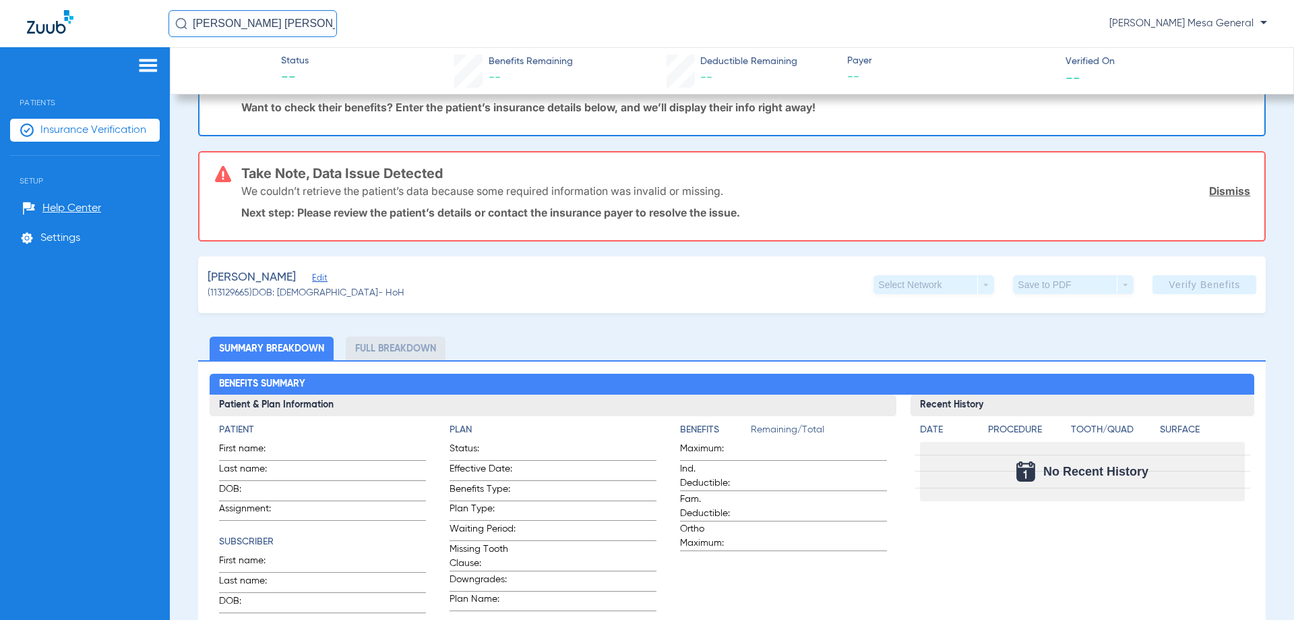
click at [324, 276] on span "Edit" at bounding box center [318, 279] width 12 height 13
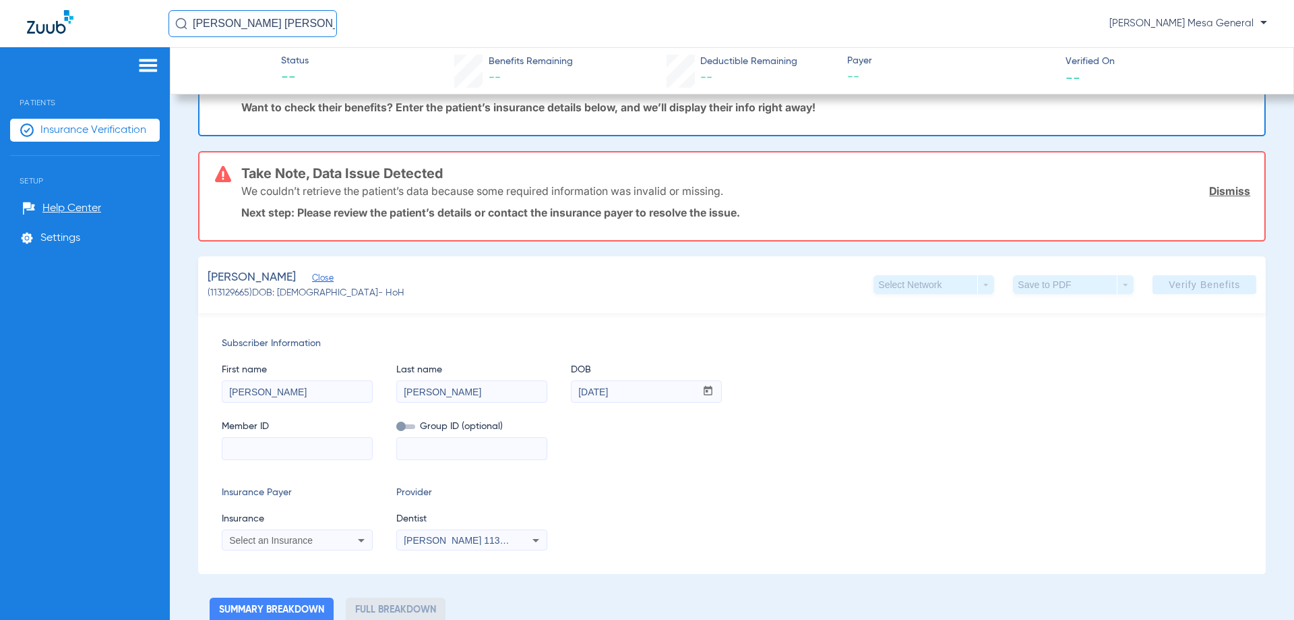
click at [541, 541] on icon at bounding box center [536, 540] width 16 height 16
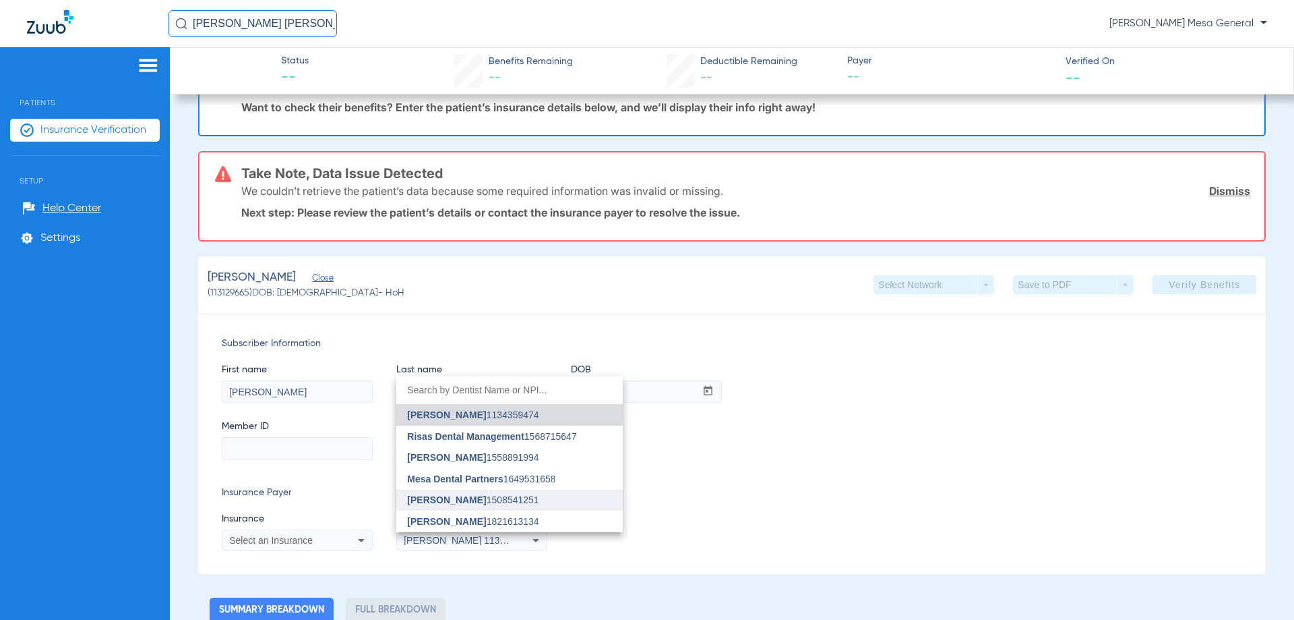
click at [520, 498] on span "[PERSON_NAME] 1508541251" at bounding box center [472, 499] width 131 height 9
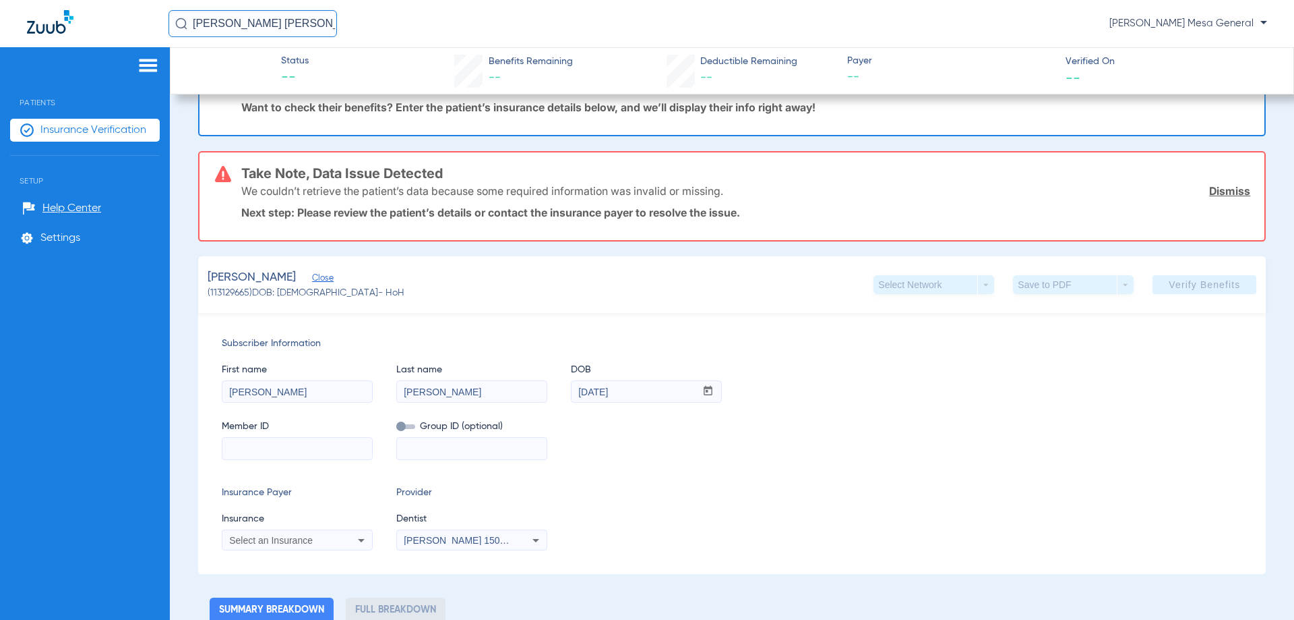
click at [704, 483] on div "Subscriber Information First name [PERSON_NAME] Last name [PERSON_NAME] mm / dd…" at bounding box center [732, 443] width 1068 height 261
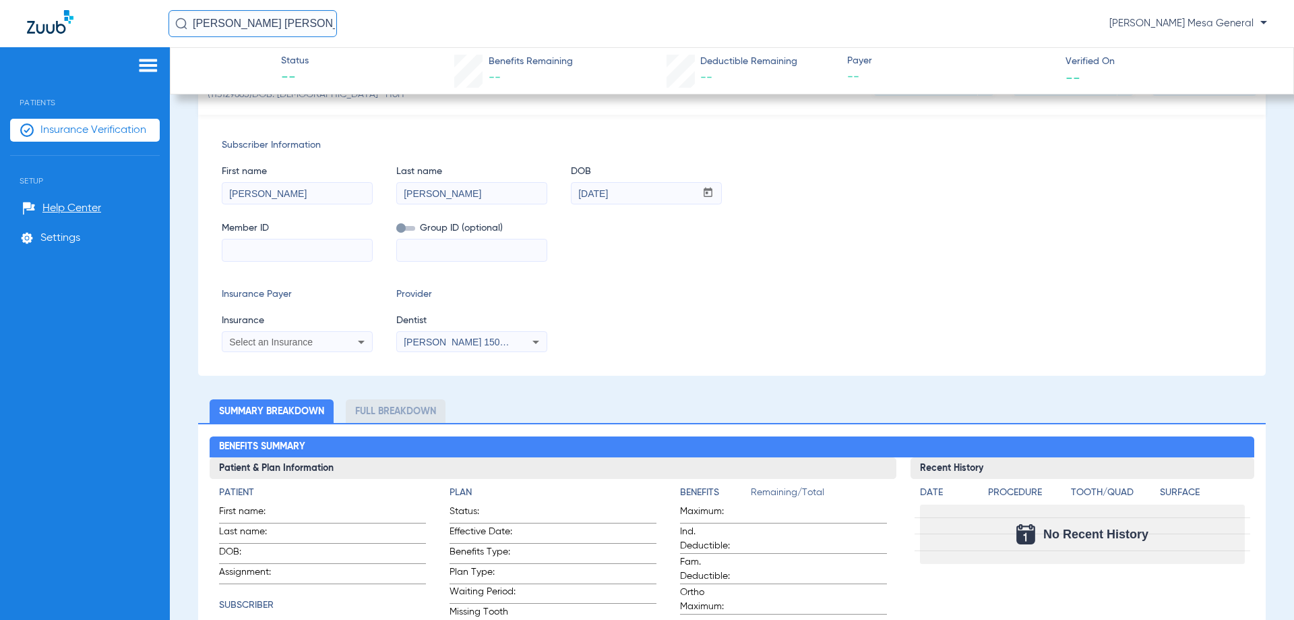
scroll to position [0, 0]
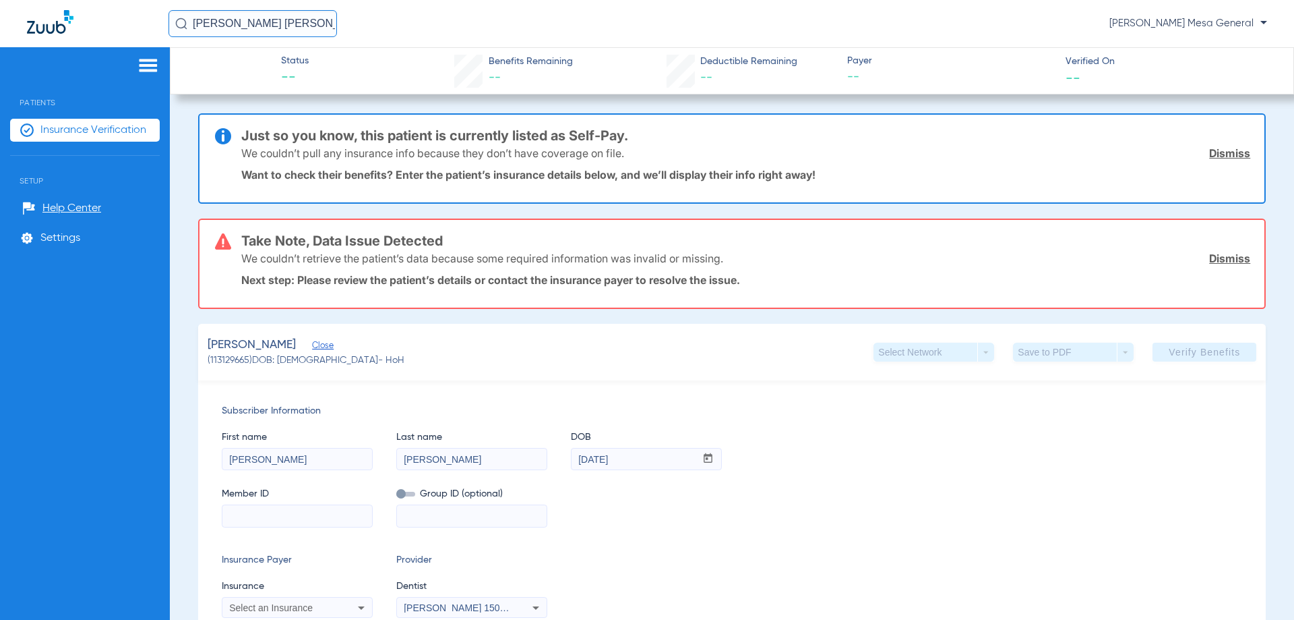
click at [689, 282] on p "Next step: Please review the patient’s details or contact the insurance payer t…" at bounding box center [746, 279] width 1010 height 13
click at [1209, 256] on link "Dismiss" at bounding box center [1229, 257] width 41 height 13
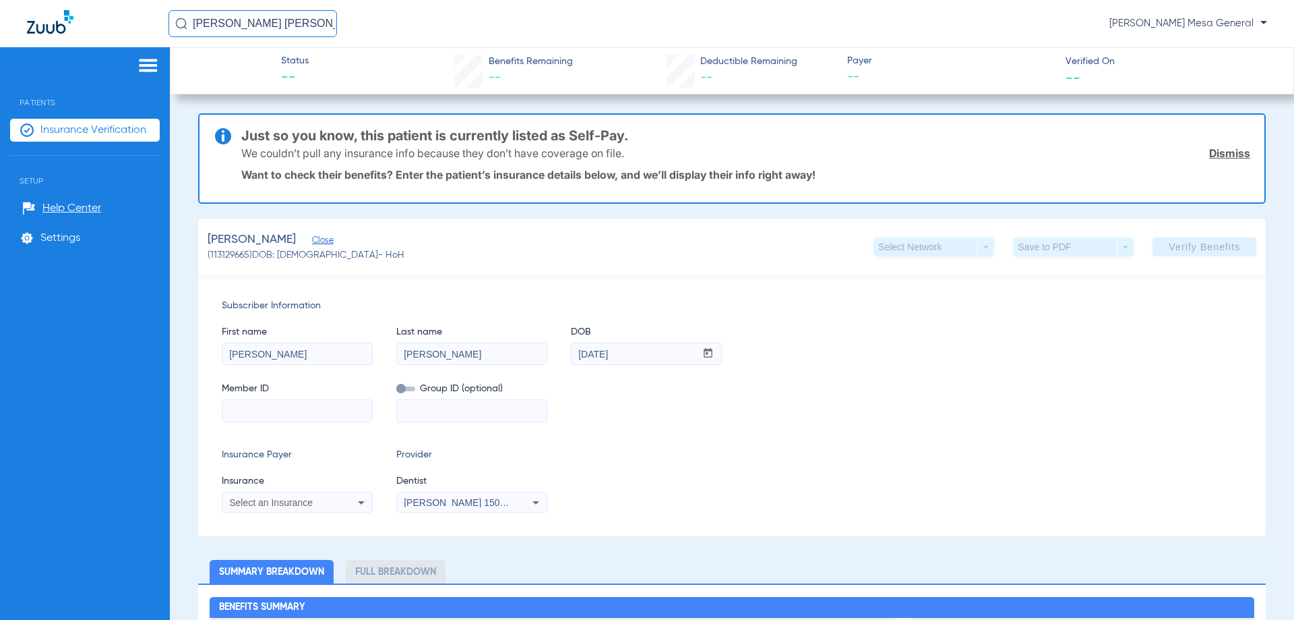
click at [1209, 158] on link "Dismiss" at bounding box center [1229, 152] width 41 height 13
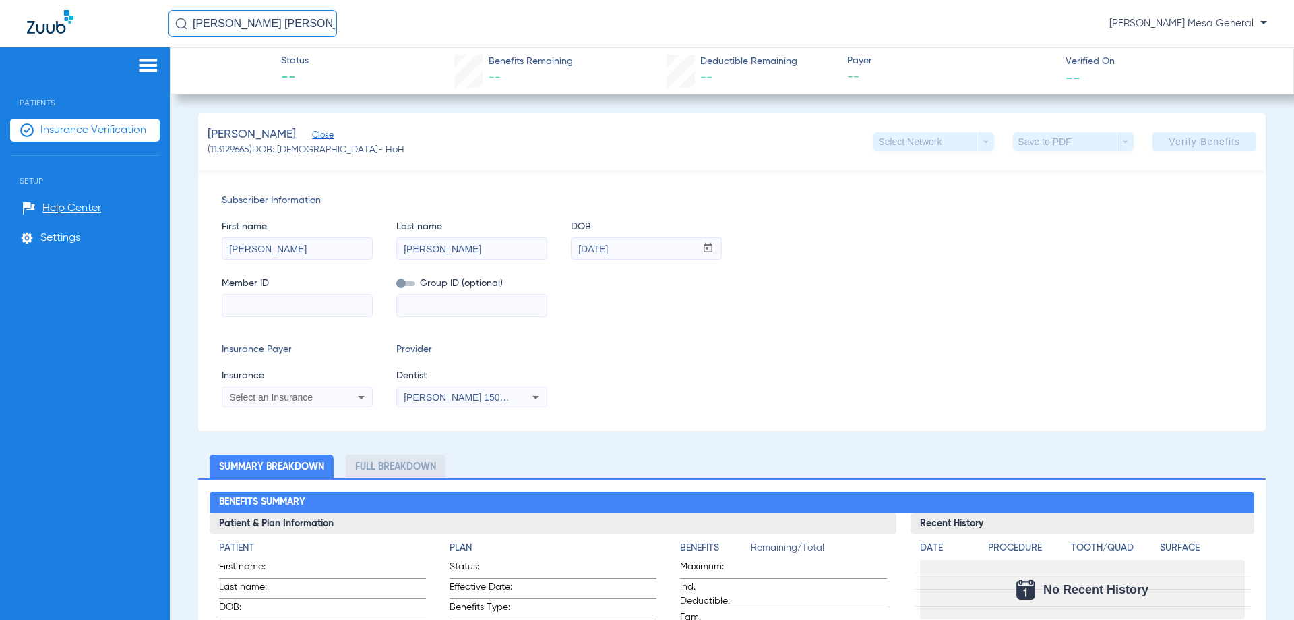
click at [356, 402] on icon at bounding box center [361, 397] width 16 height 16
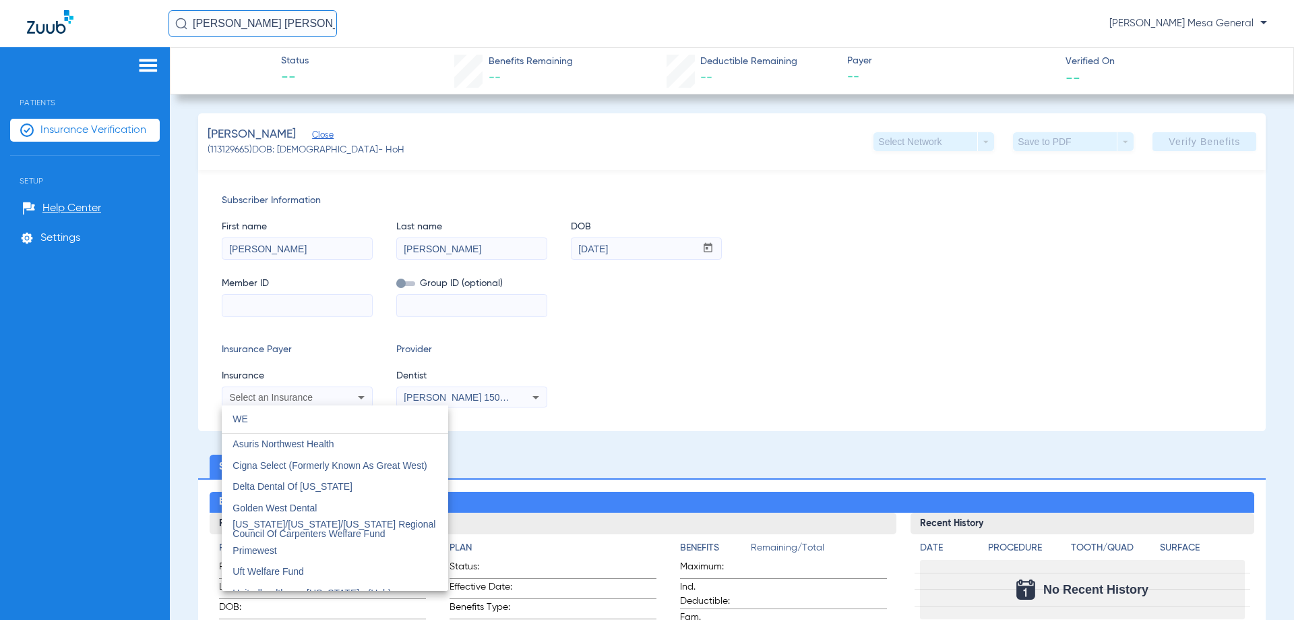
type input "W"
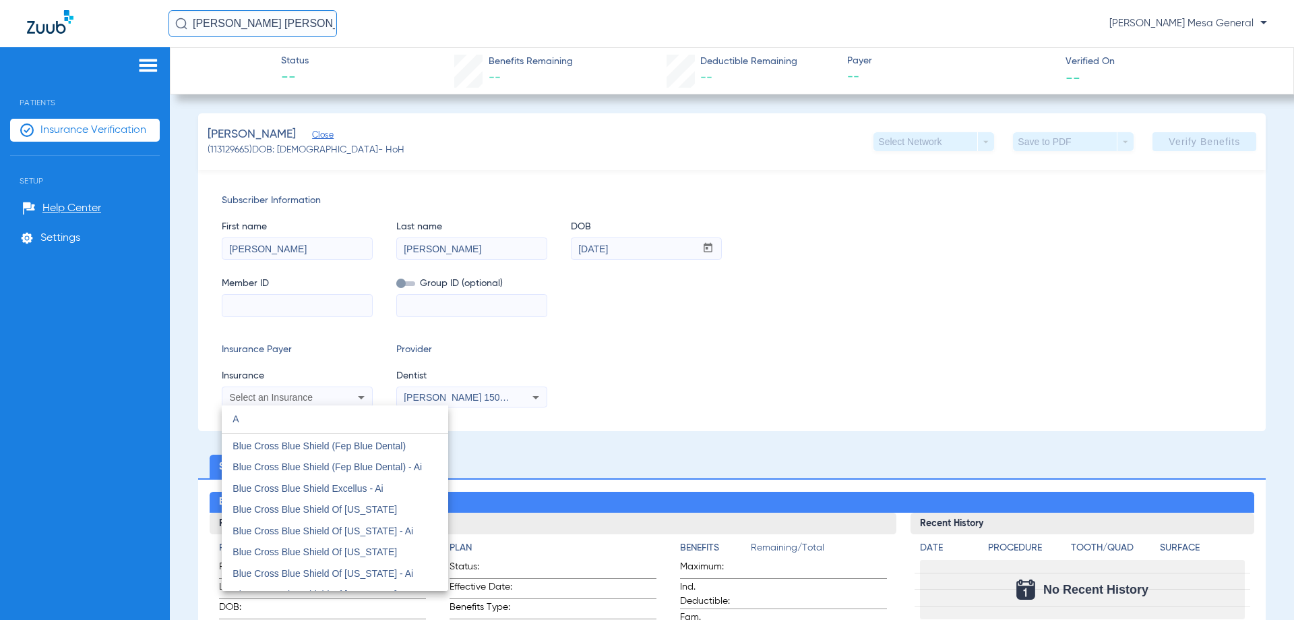
type input "A"
click at [271, 25] on div at bounding box center [647, 310] width 1294 height 620
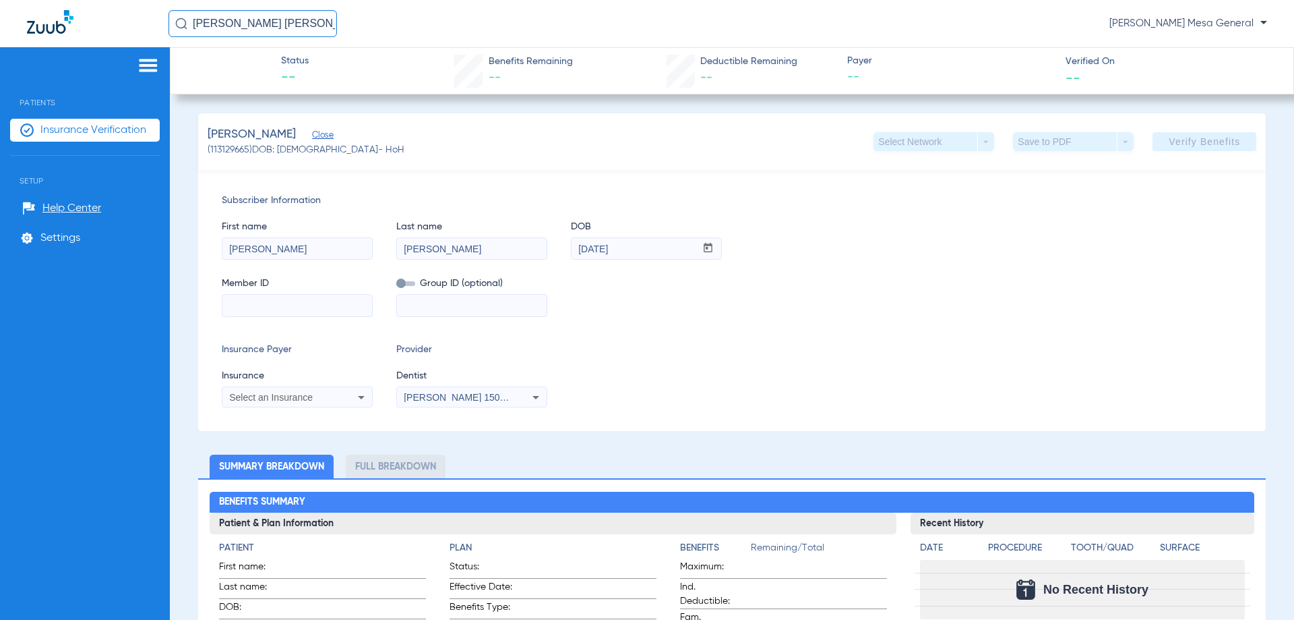
drag, startPoint x: 272, startPoint y: 22, endPoint x: 71, endPoint y: 29, distance: 201.7
click at [71, 28] on div "[PERSON_NAME] [PERSON_NAME] [PERSON_NAME] - Risas Mesa General" at bounding box center [647, 23] width 1294 height 47
type input "[PERSON_NAME]"
click at [293, 29] on input "[PERSON_NAME]" at bounding box center [253, 23] width 169 height 27
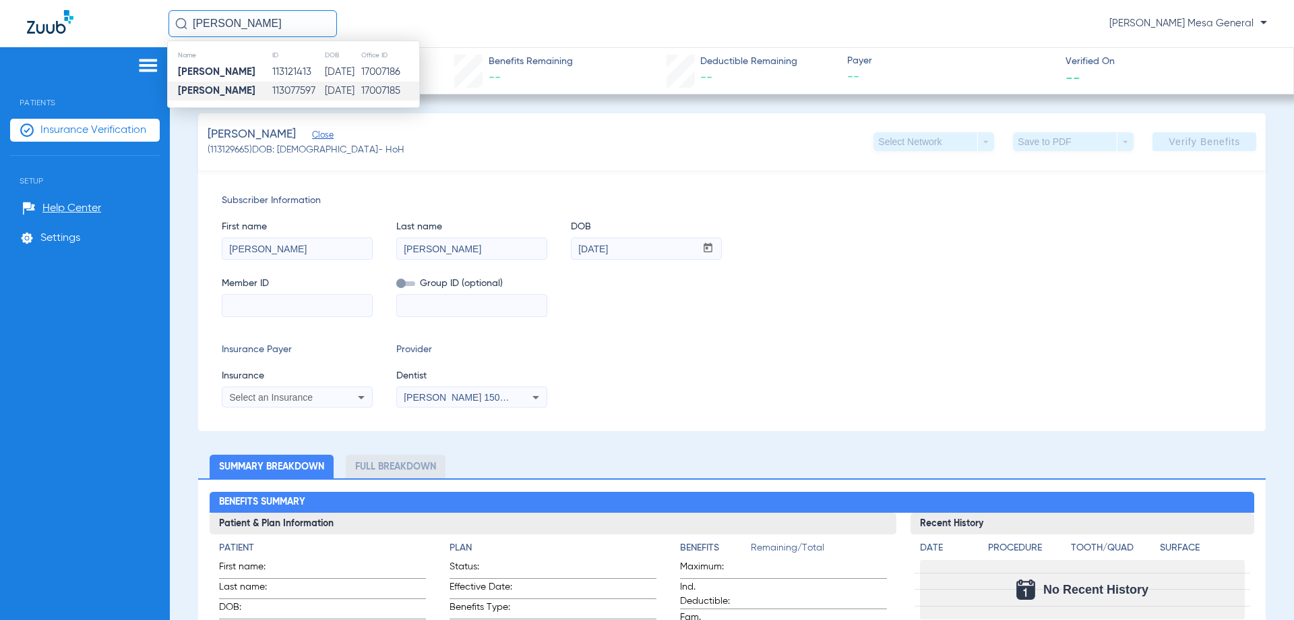
click at [279, 89] on td "113077597" at bounding box center [298, 91] width 53 height 19
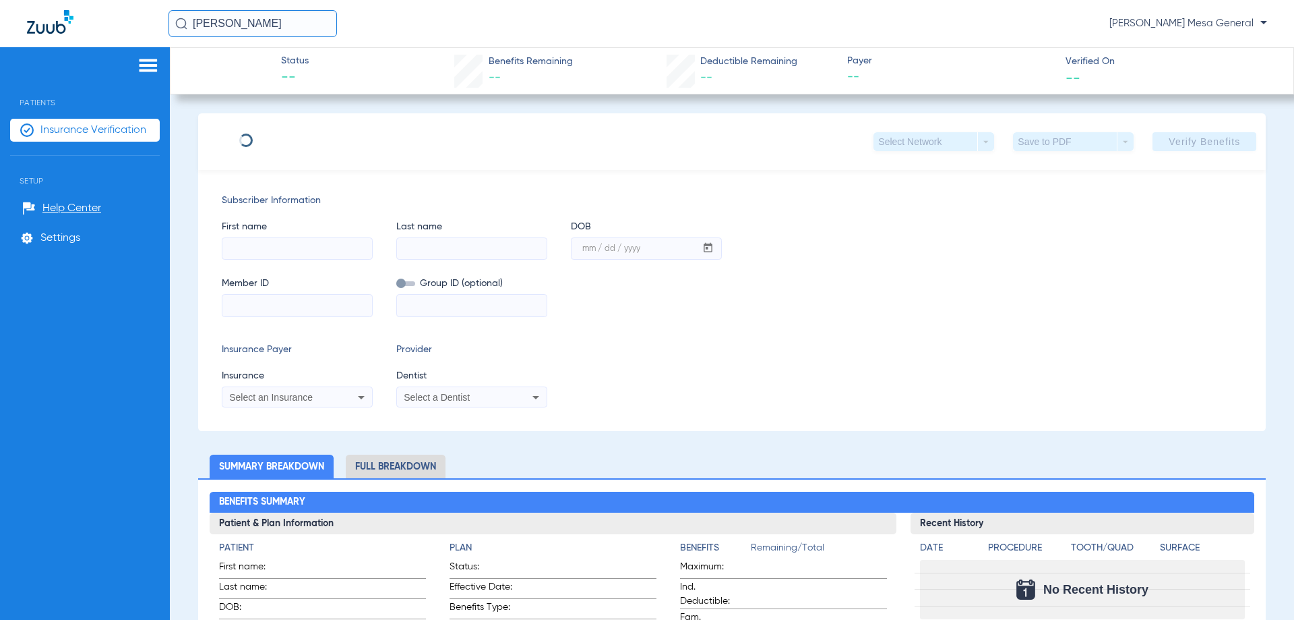
type input "[PERSON_NAME]"
type input "[DATE]"
type input "8088642648"
type input "3254710001001"
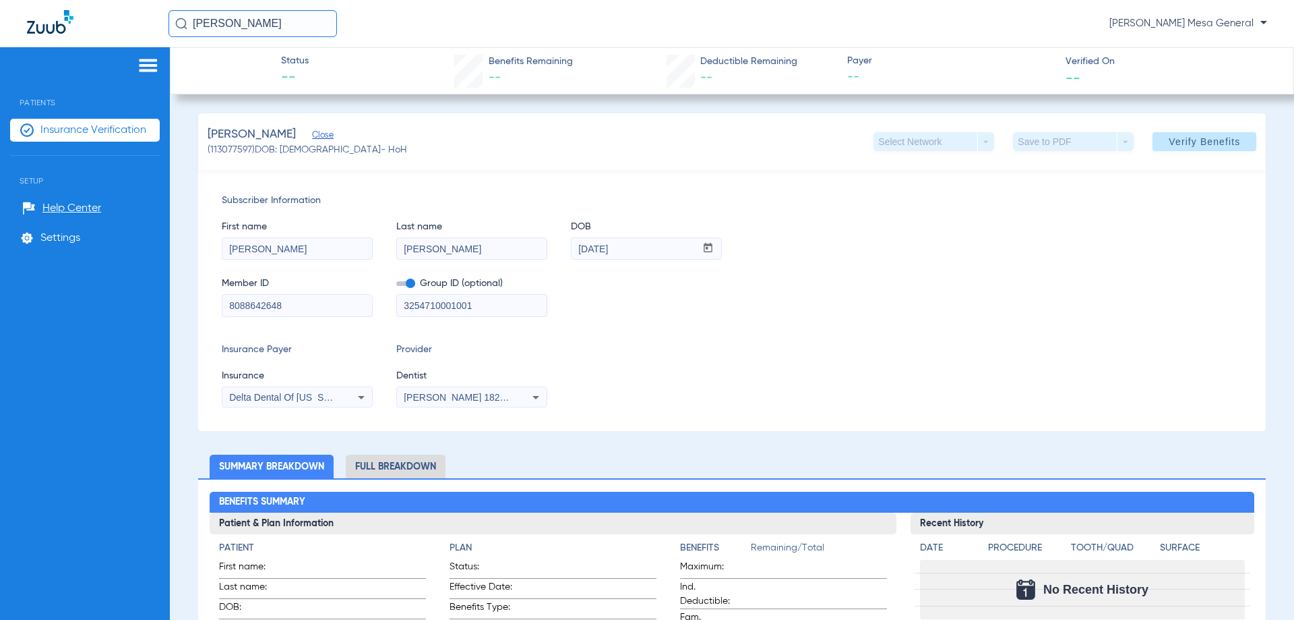
click at [839, 350] on div "Insurance Payer Insurance Delta Dental Of [US_STATE] Provider Dentist [PERSON_N…" at bounding box center [732, 374] width 1021 height 65
click at [295, 24] on input "[PERSON_NAME]" at bounding box center [253, 23] width 169 height 27
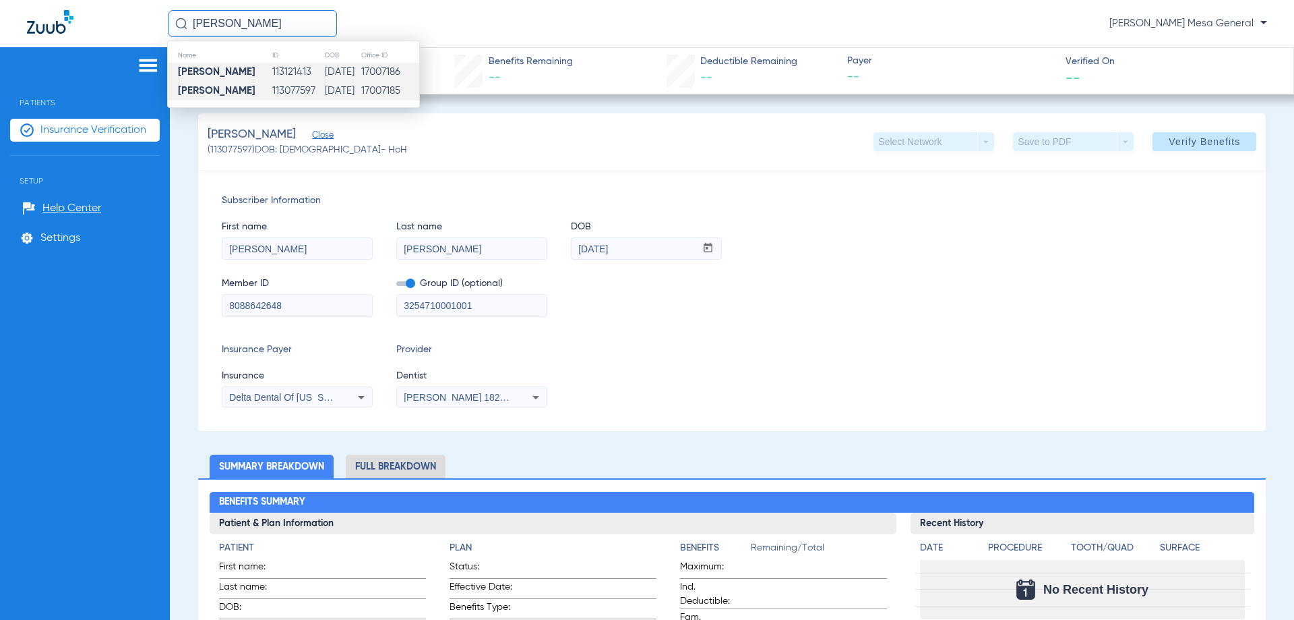
click at [287, 68] on td "113121413" at bounding box center [298, 72] width 53 height 19
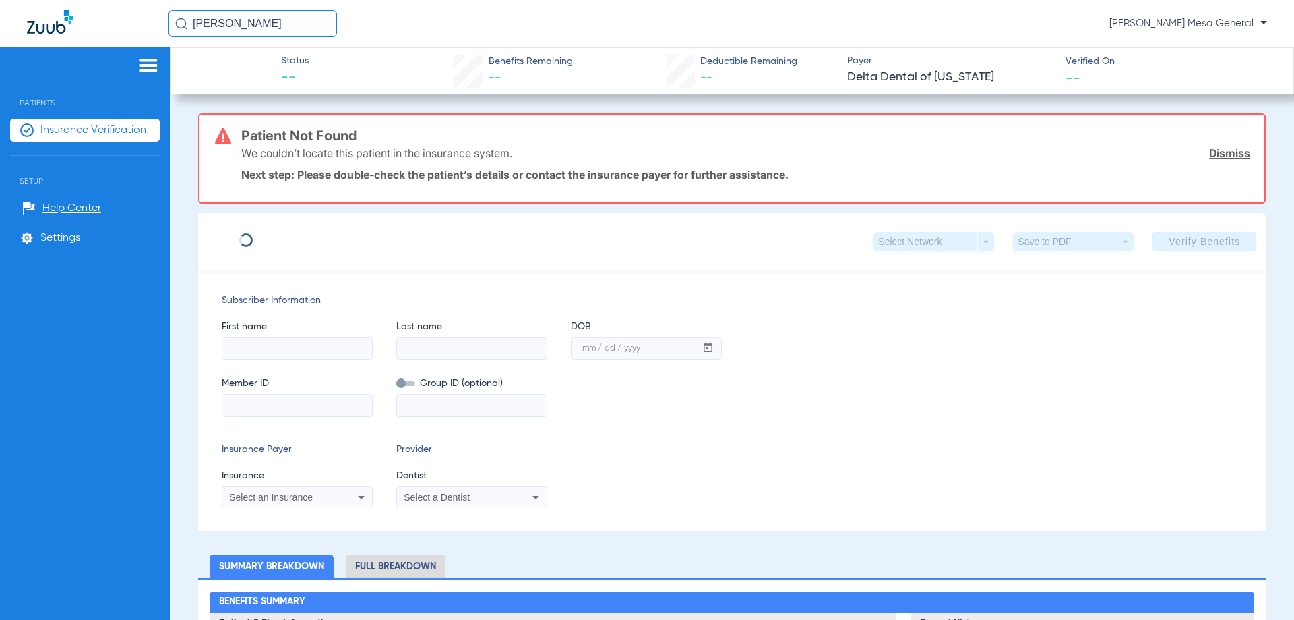
type input "[PERSON_NAME]"
type input "[DATE]"
type input "8088642648"
type input "3254710001001"
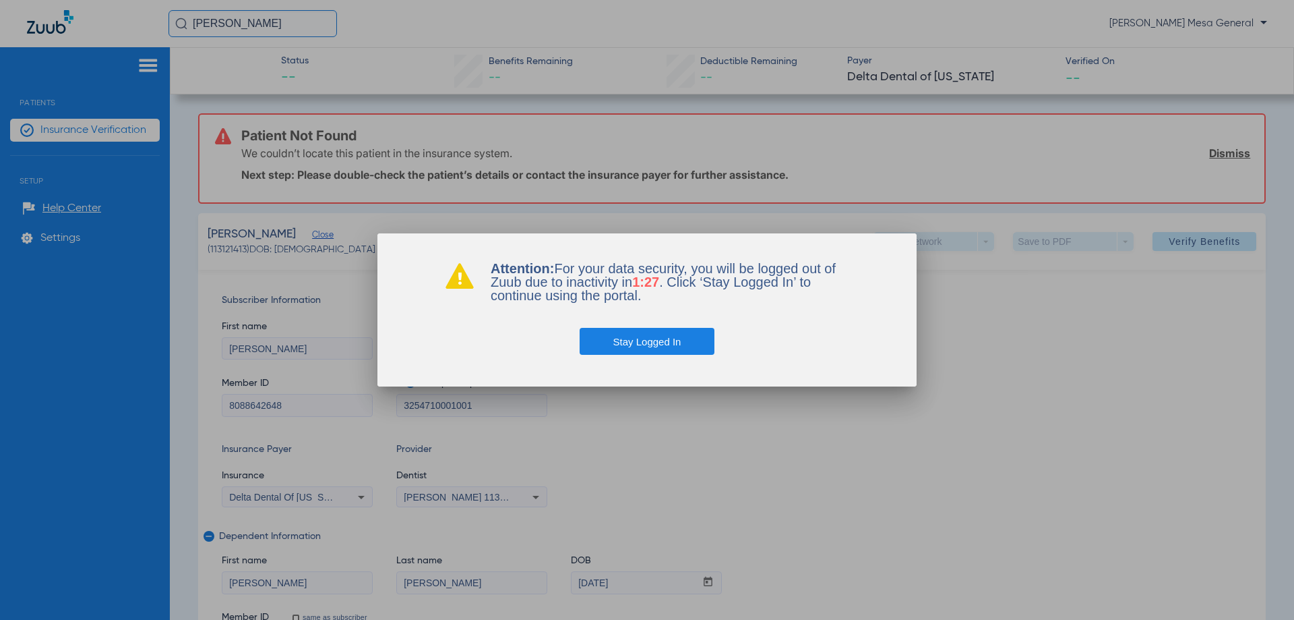
click at [661, 342] on button "Stay Logged In" at bounding box center [647, 341] width 135 height 27
